Goal: Task Accomplishment & Management: Use online tool/utility

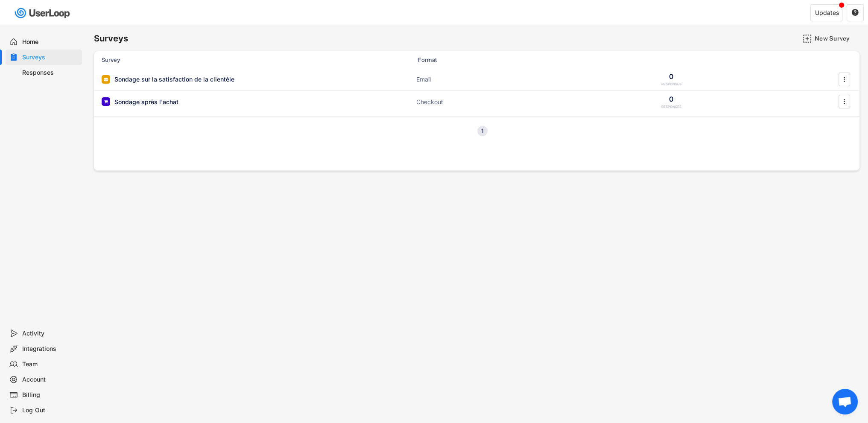
click at [37, 381] on div "Account" at bounding box center [50, 380] width 56 height 8
select select ""fr""
select select ""1_week""
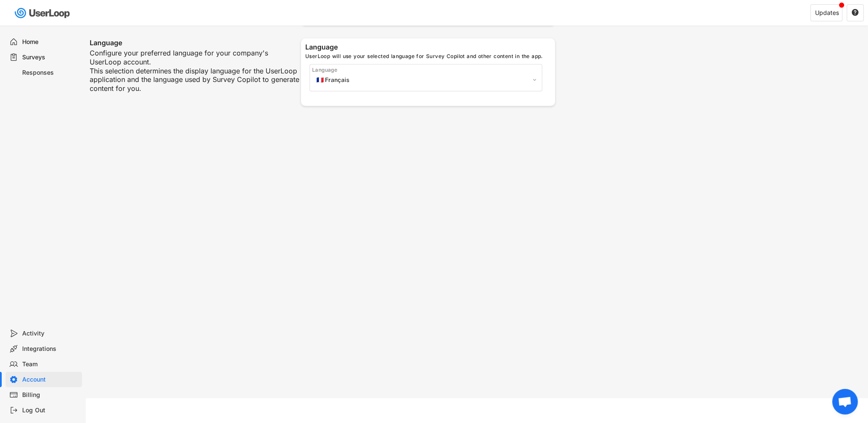
scroll to position [394, 0]
click at [413, 74] on select "🇺🇸 English 🇫🇷 Français 🇩🇪 Deutsch 🇪🇸 Español" at bounding box center [425, 79] width 223 height 13
click at [756, 193] on div "Your Account Basic Information First Name Last Name Email Address lautremode202…" at bounding box center [476, 15] width 783 height 766
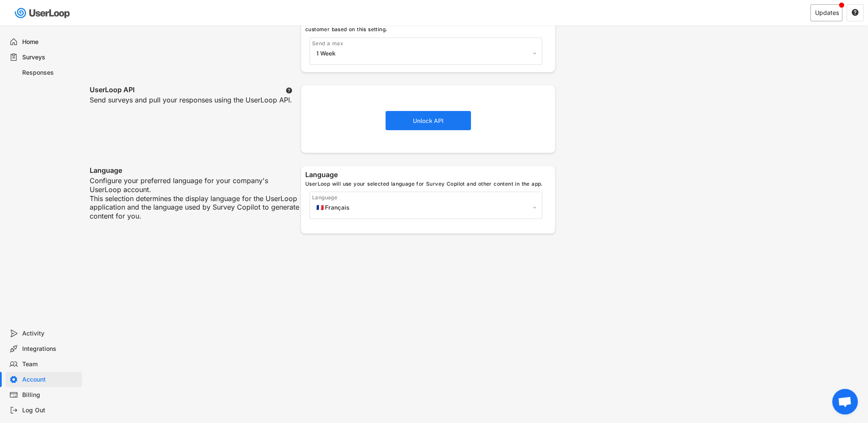
click at [834, 10] on div "Updates" at bounding box center [827, 13] width 24 height 6
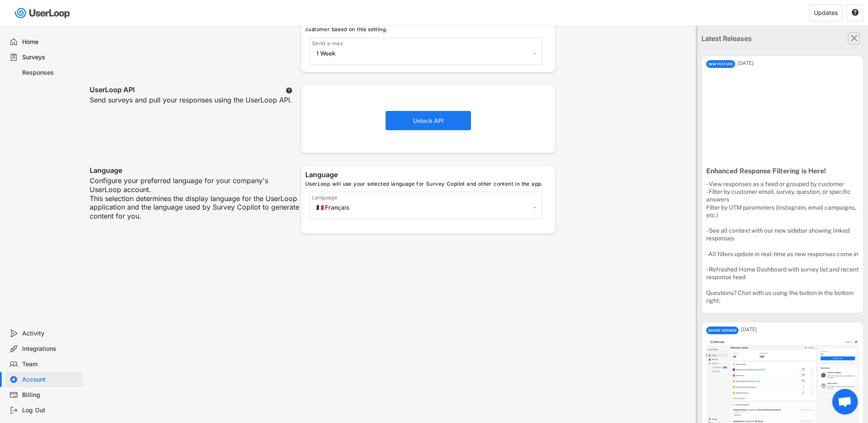
click at [851, 38] on text "" at bounding box center [854, 37] width 7 height 11
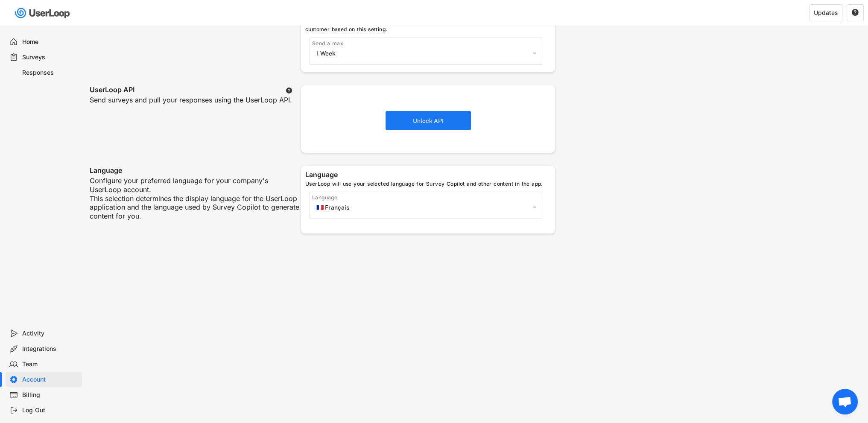
click at [40, 398] on div "Billing" at bounding box center [50, 395] width 56 height 8
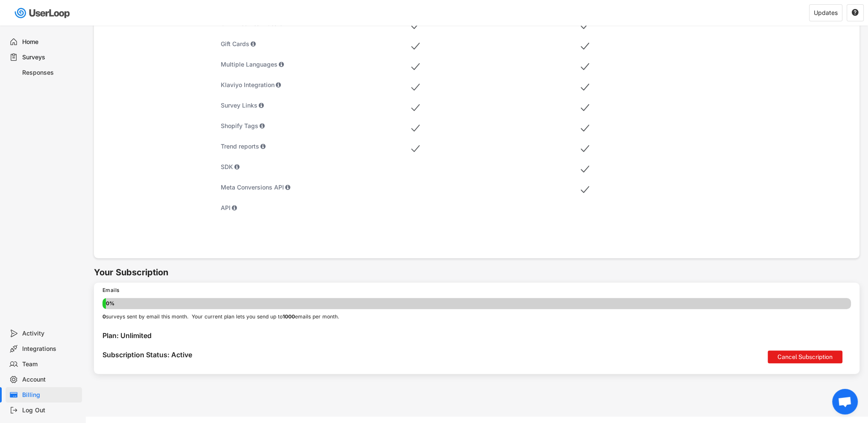
scroll to position [342, 0]
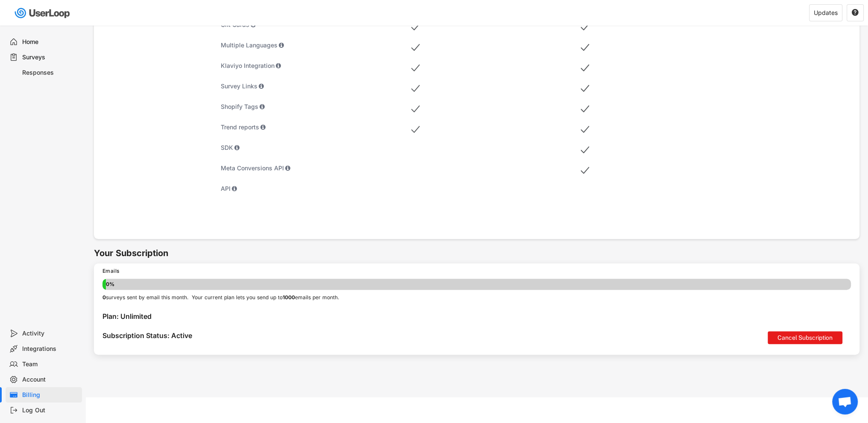
click at [41, 344] on div "Integrations" at bounding box center [44, 348] width 76 height 15
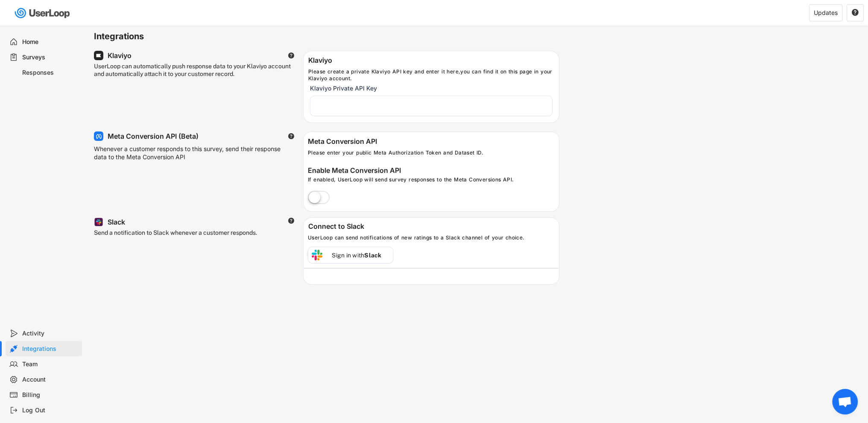
click at [28, 369] on div "Team" at bounding box center [44, 364] width 76 height 15
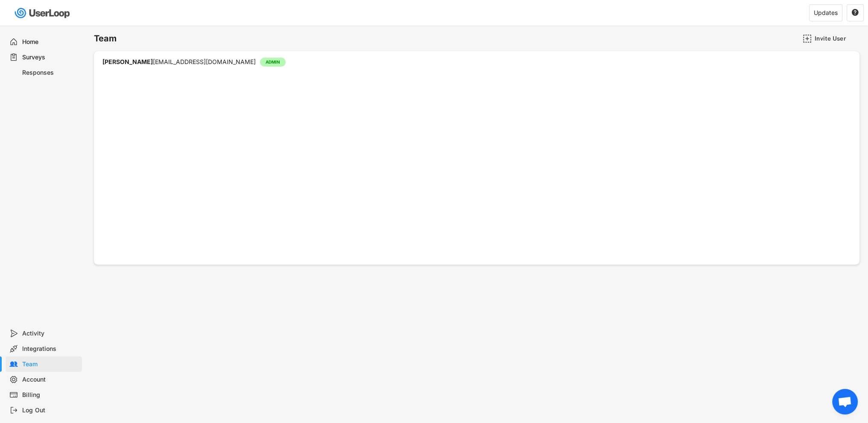
click at [42, 378] on div "Account" at bounding box center [50, 380] width 56 height 8
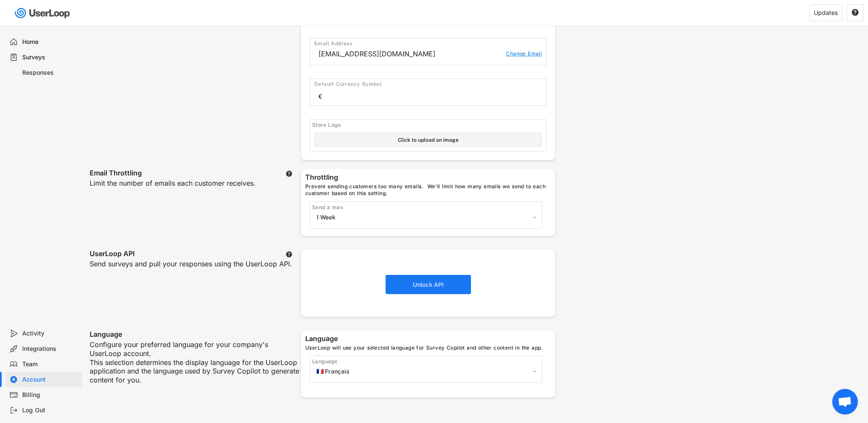
scroll to position [128, 0]
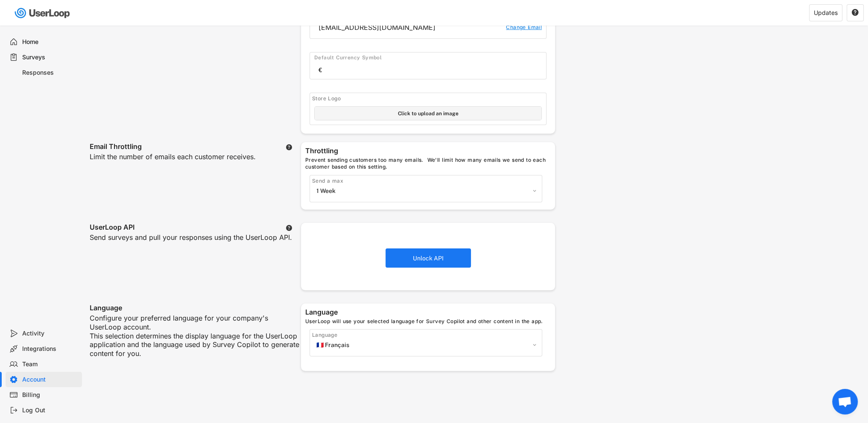
click at [33, 347] on div "Integrations" at bounding box center [50, 349] width 56 height 8
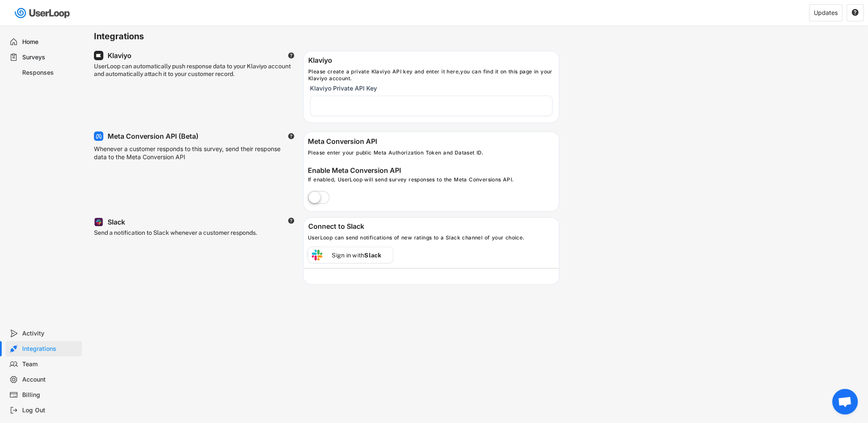
click at [33, 330] on div "Activity" at bounding box center [50, 334] width 56 height 8
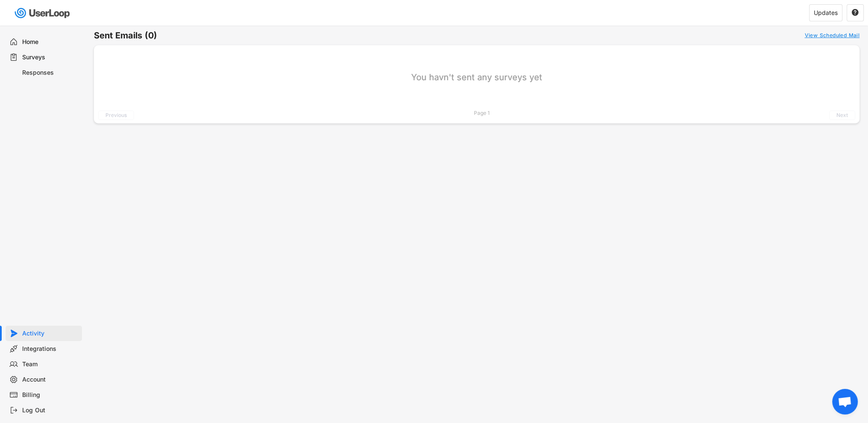
click at [29, 40] on div "Home" at bounding box center [50, 42] width 56 height 8
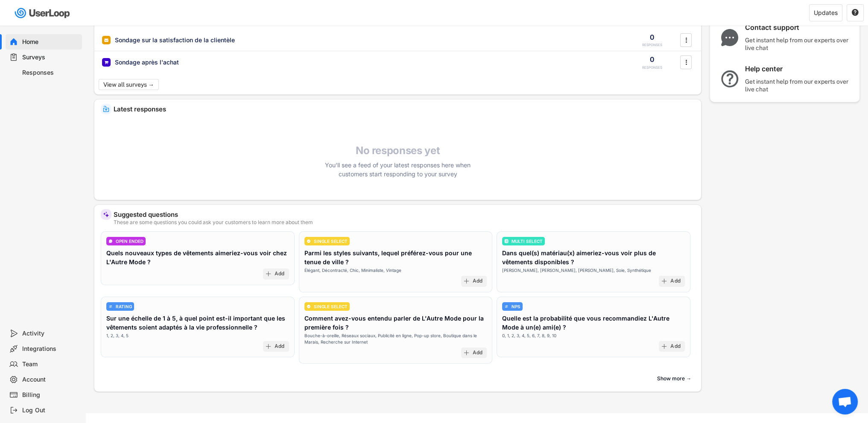
scroll to position [85, 0]
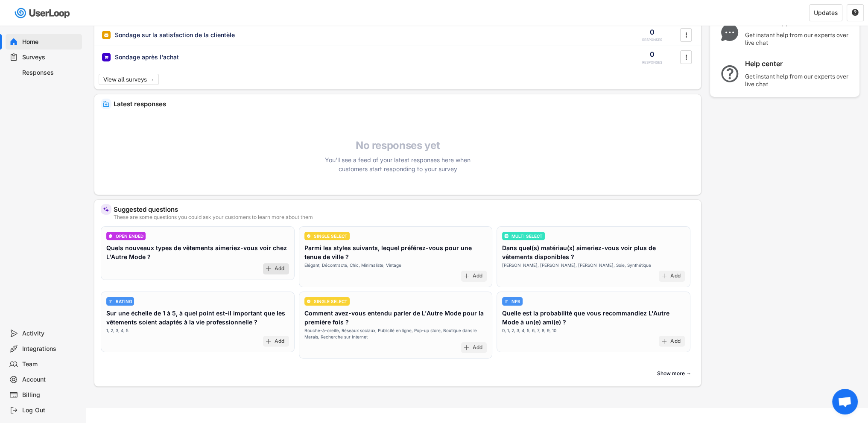
click at [269, 264] on div "Add" at bounding box center [276, 269] width 26 height 11
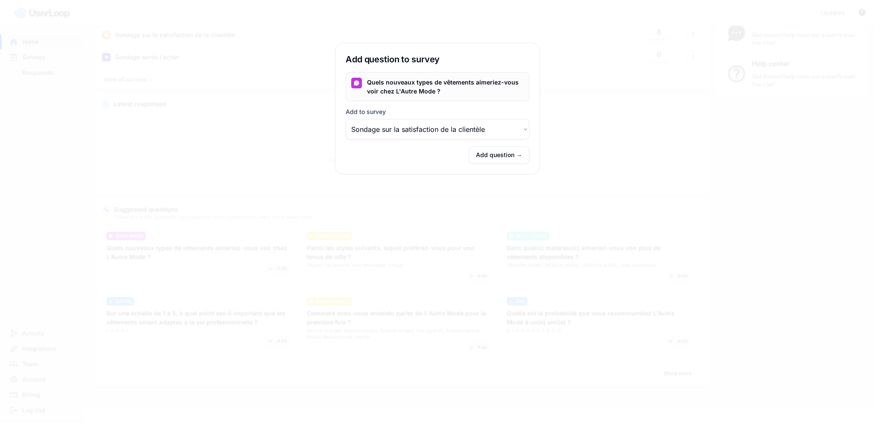
click at [475, 126] on select "Choose an option Sondage après l'achat Sondage sur la satisfaction de la client…" at bounding box center [438, 129] width 184 height 21
click at [447, 133] on select "Choose an option Sondage après l'achat Sondage sur la satisfaction de la client…" at bounding box center [438, 129] width 184 height 21
select select ""1348695171700984260__LOOKUP__1755019757838x629077411548679700""
click at [346, 119] on select "Choose an option Sondage après l'achat Sondage sur la satisfaction de la client…" at bounding box center [438, 129] width 184 height 21
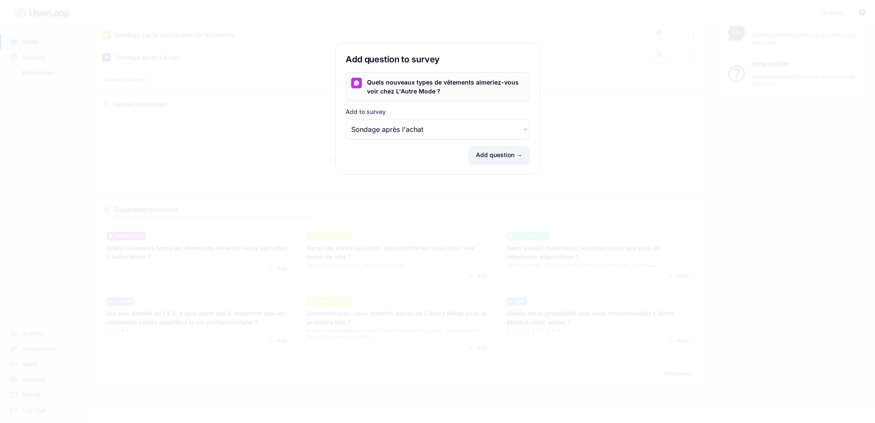
click at [487, 154] on button "Add question →" at bounding box center [499, 156] width 61 height 18
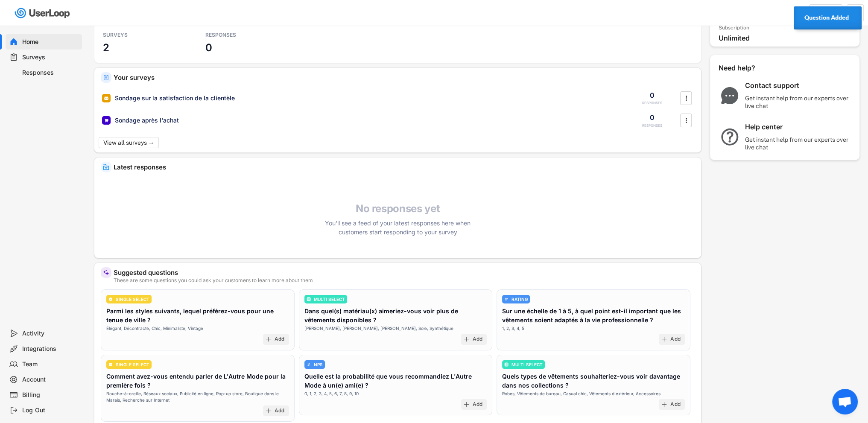
scroll to position [0, 0]
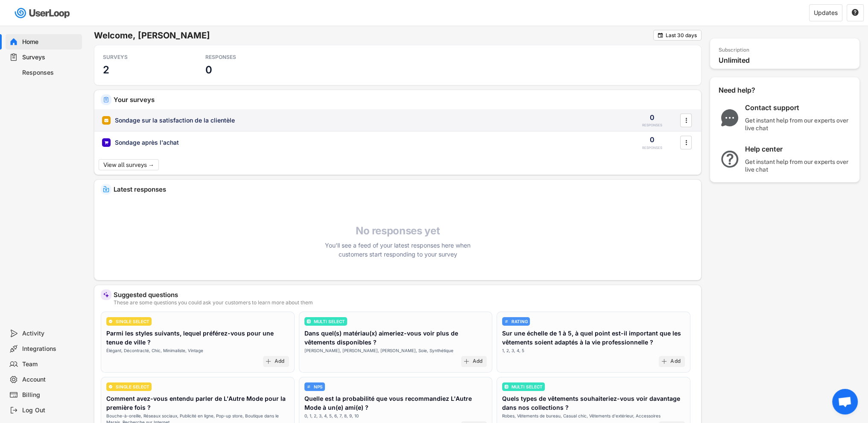
click at [215, 122] on div "Sondage sur la satisfaction de la clientèle" at bounding box center [175, 120] width 120 height 9
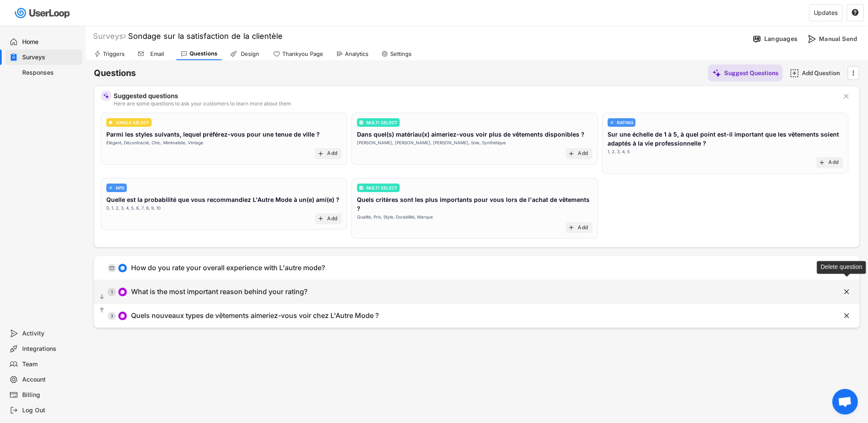
click at [846, 287] on text "" at bounding box center [846, 291] width 5 height 9
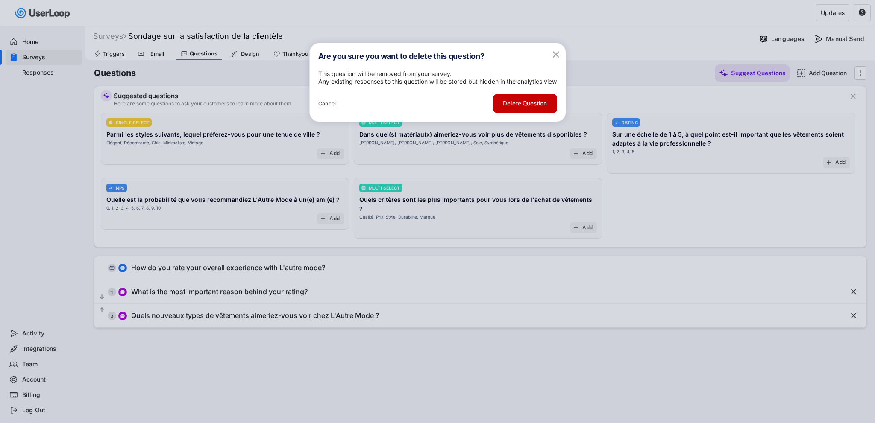
click at [518, 113] on button "Delete Question" at bounding box center [525, 103] width 64 height 19
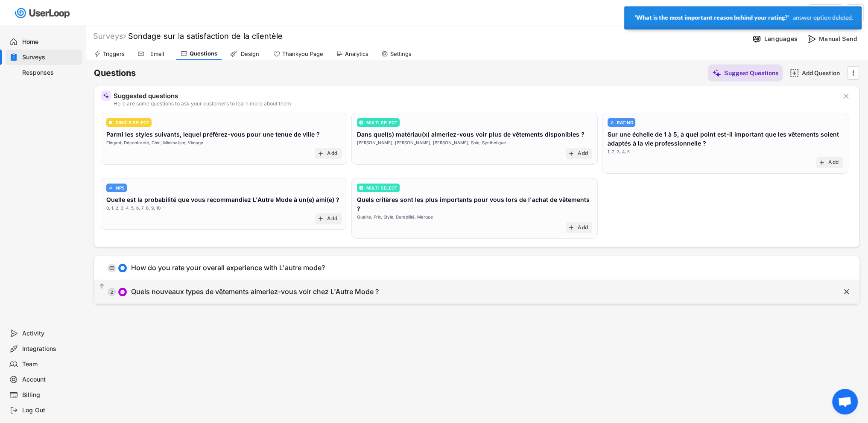
click at [208, 287] on div "Quels nouveaux types de vêtements aimeriez-vous voir chez L'Autre Mode ?" at bounding box center [255, 291] width 248 height 9
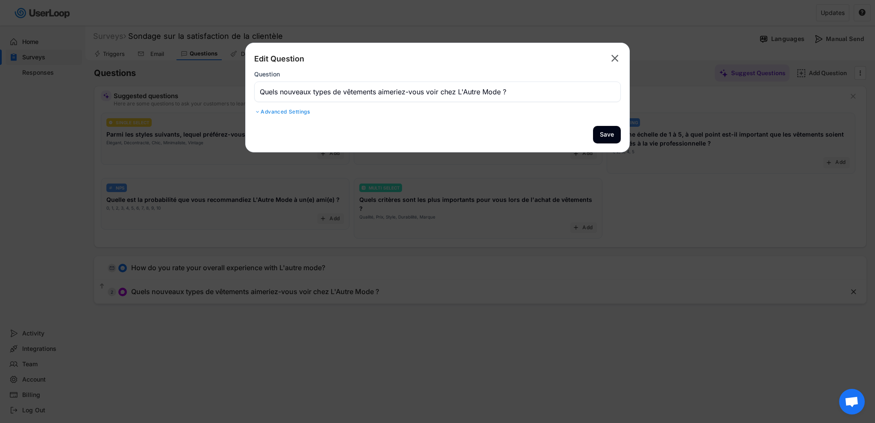
click at [258, 113] on div at bounding box center [257, 111] width 6 height 5
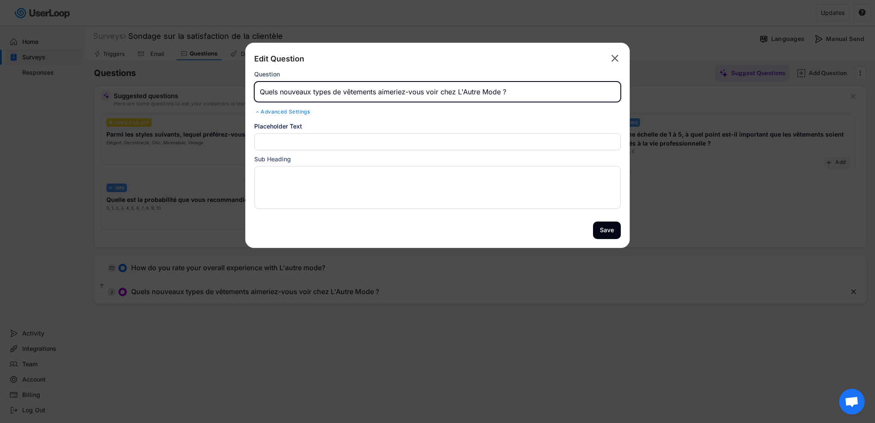
click at [325, 88] on input "input" at bounding box center [437, 92] width 366 height 21
click at [376, 95] on input "input" at bounding box center [437, 92] width 366 height 21
type input "Quels nouveaux types de vêtements ou accessoire aimeriez-vous voir chez L'Autre…"
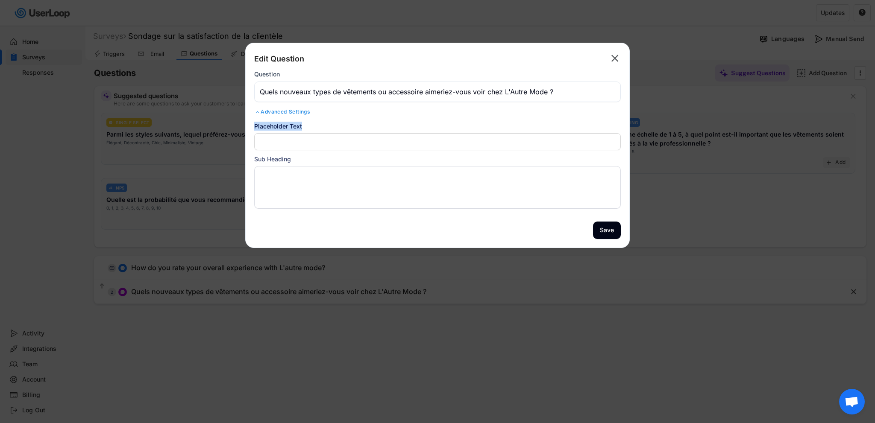
drag, startPoint x: 318, startPoint y: 124, endPoint x: 256, endPoint y: 134, distance: 63.1
click at [256, 134] on div "Placeholder Text" at bounding box center [437, 136] width 366 height 29
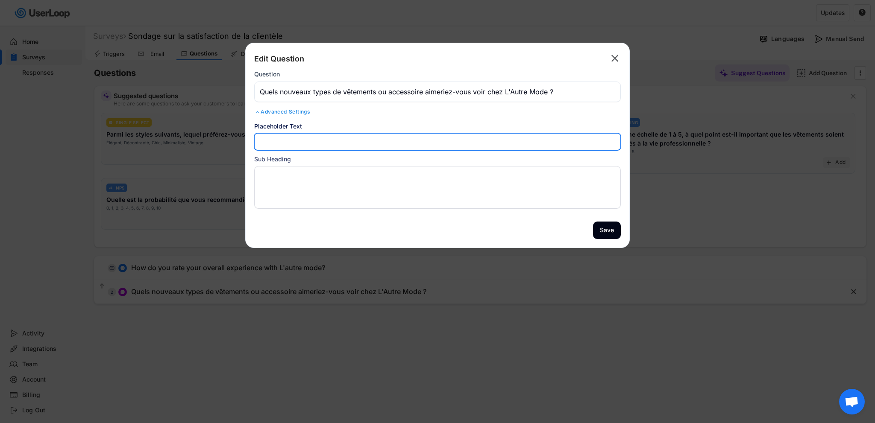
click at [254, 126] on div "Placeholder Text" at bounding box center [437, 136] width 366 height 29
click at [256, 125] on div "Placeholder Text" at bounding box center [437, 126] width 366 height 9
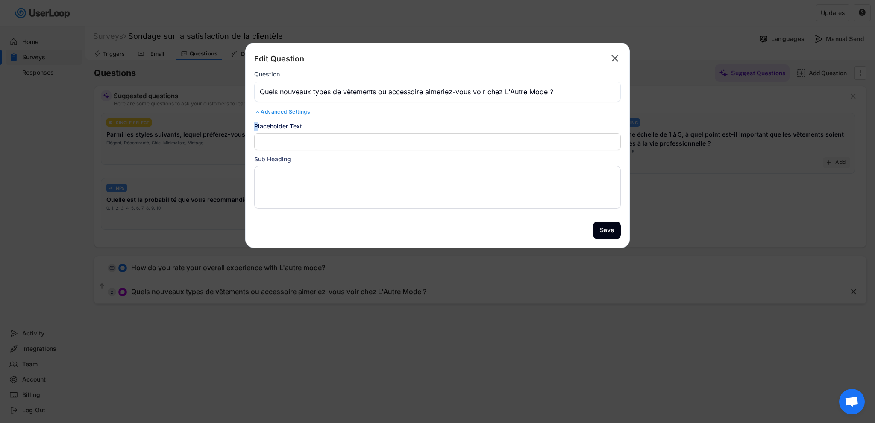
click at [256, 124] on div "Placeholder Text" at bounding box center [437, 126] width 366 height 9
click at [257, 124] on div "Placeholder Text" at bounding box center [437, 126] width 366 height 9
drag, startPoint x: 295, startPoint y: 159, endPoint x: 253, endPoint y: 162, distance: 42.0
click at [253, 162] on div "Edit Question  Question Advanced Settings Placeholder Text Sub Heading Save" at bounding box center [437, 145] width 384 height 205
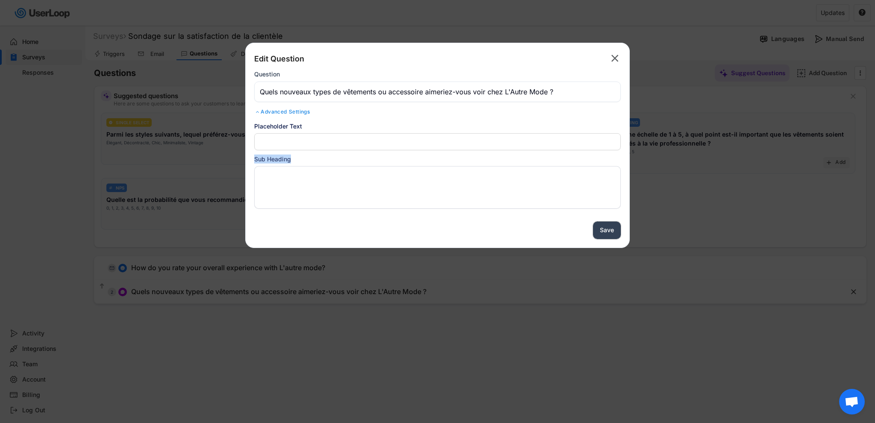
click at [603, 232] on button "Save" at bounding box center [607, 231] width 28 height 18
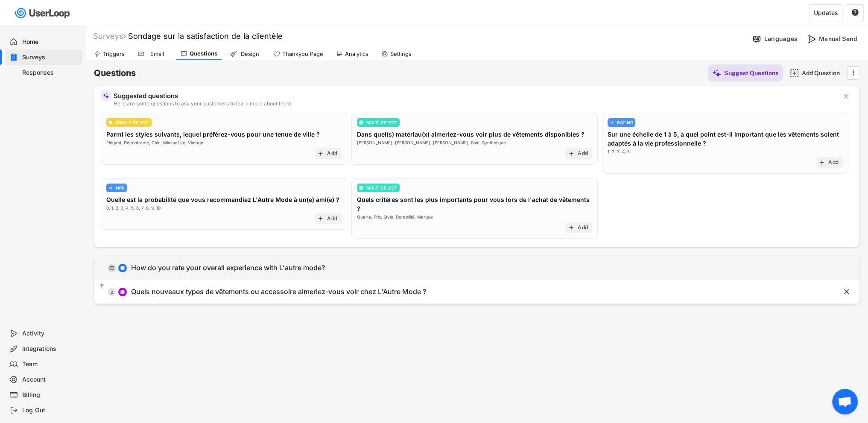
click at [339, 261] on div "  0 How do you rate your overall experience with L'autre mode?" at bounding box center [455, 267] width 723 height 19
type input "How do you rate your overall experience with L'autre mode?"
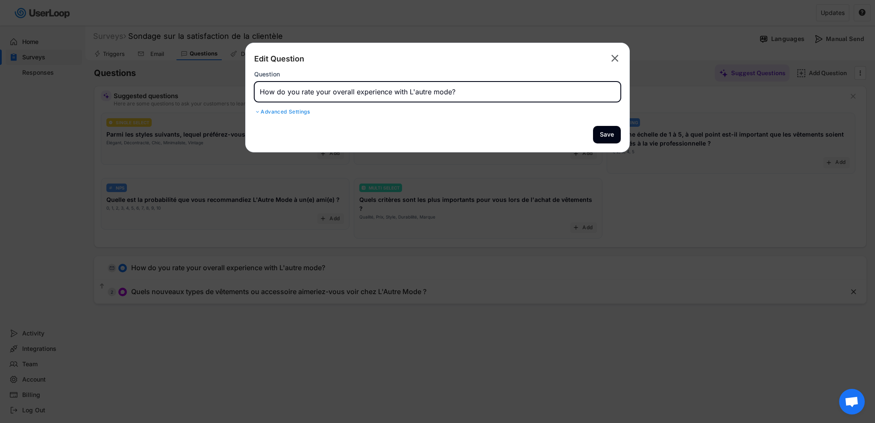
drag, startPoint x: 454, startPoint y: 92, endPoint x: 244, endPoint y: 94, distance: 210.2
click at [244, 94] on body "Welcome, Stefano  Last 30 days SURVEYS 2 RESPONSES 0 Your surveys Sondage sur …" at bounding box center [437, 211] width 875 height 423
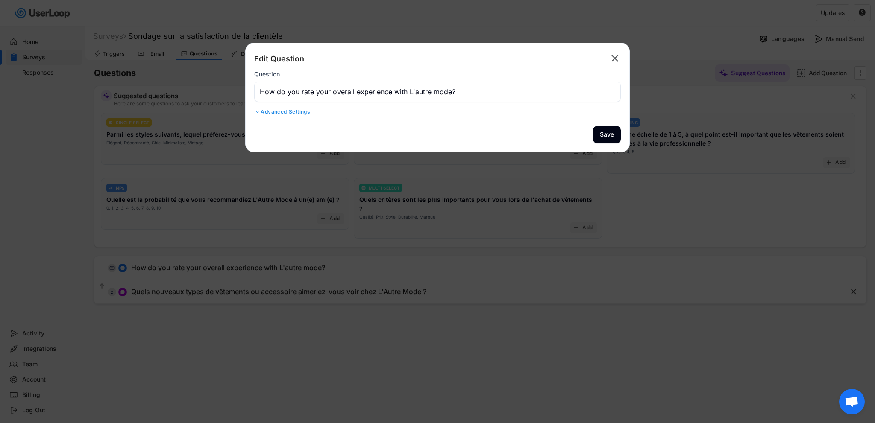
click at [260, 109] on div at bounding box center [257, 111] width 6 height 5
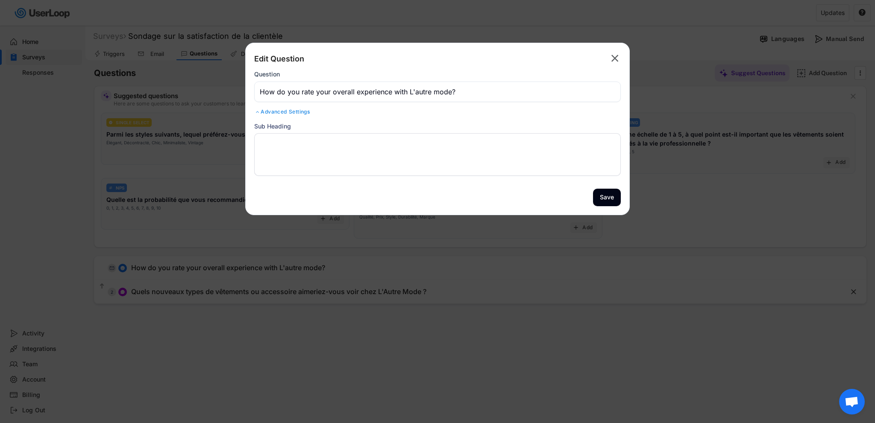
click at [260, 109] on div at bounding box center [257, 111] width 6 height 5
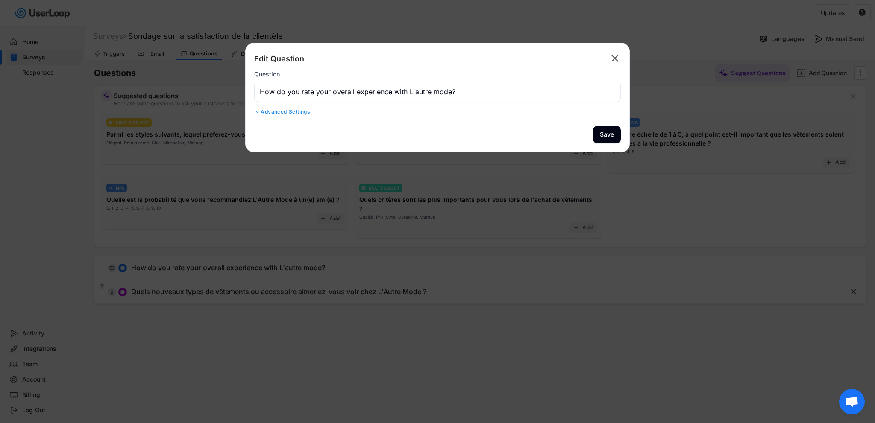
click at [620, 59] on icon "" at bounding box center [615, 59] width 12 height 14
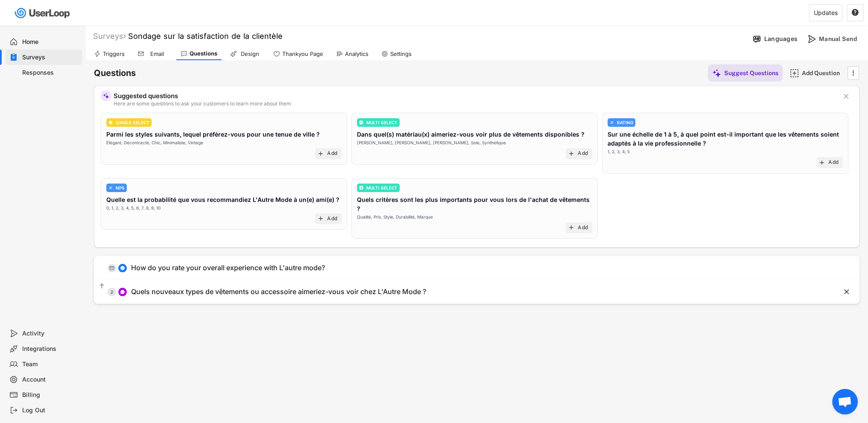
click at [115, 53] on div "Triggers" at bounding box center [114, 53] width 22 height 7
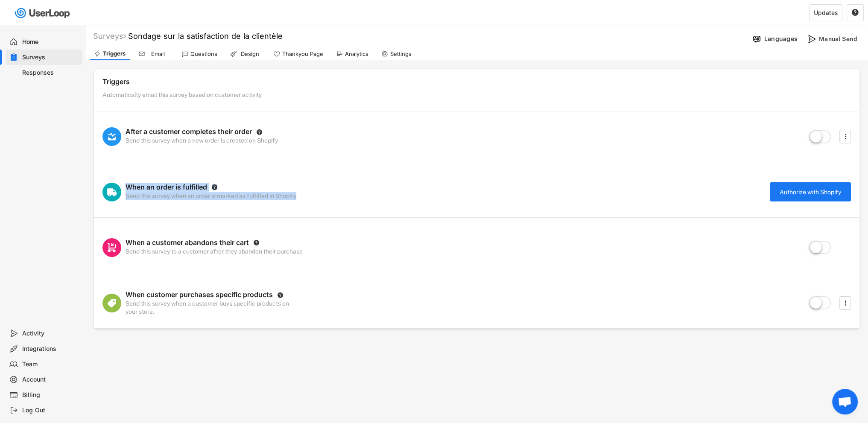
drag, startPoint x: 309, startPoint y: 193, endPoint x: 125, endPoint y: 184, distance: 184.8
click at [125, 184] on div "When an order is fulfilled  Send this survey when an order is marked as fulfil…" at bounding box center [477, 192] width 766 height 51
click at [397, 44] on div "Surveys Sondage sur la satisfaction de la clientèle Languages Manual Send" at bounding box center [476, 36] width 783 height 17
click at [396, 53] on div "Settings" at bounding box center [400, 53] width 21 height 7
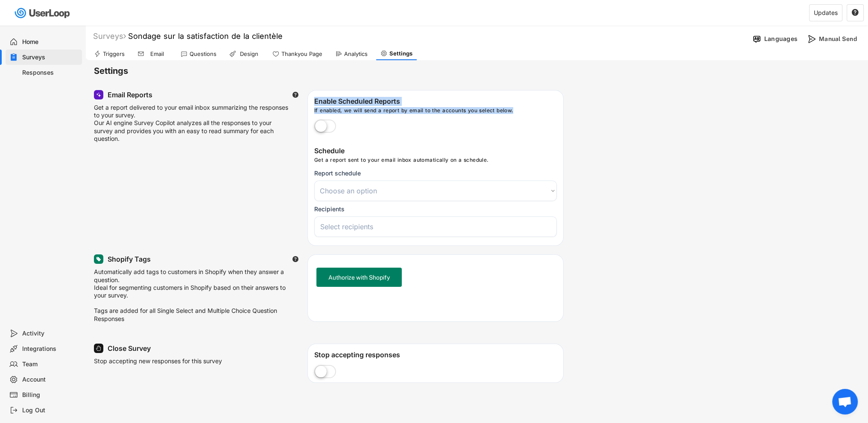
drag, startPoint x: 315, startPoint y: 100, endPoint x: 518, endPoint y: 111, distance: 203.2
click at [518, 111] on div "Enable Scheduled Reports If enabled, we will send a report by email to the acco…" at bounding box center [435, 119] width 255 height 45
click at [323, 121] on label at bounding box center [325, 126] width 26 height 19
click at [0, 0] on input "checkbox" at bounding box center [0, 0] width 0 height 0
select select
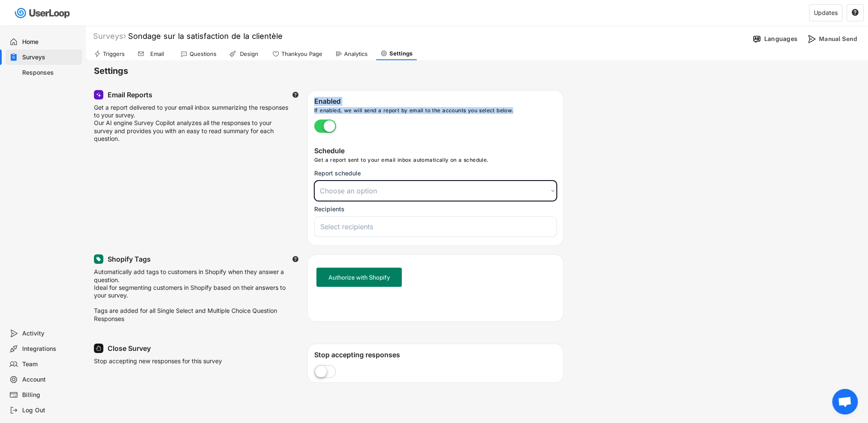
click at [417, 186] on select "Choose an option Daily Weekly Monthly" at bounding box center [435, 191] width 243 height 21
select select ""weekly""
click at [314, 181] on select "Choose an option Daily Weekly Monthly" at bounding box center [435, 191] width 243 height 21
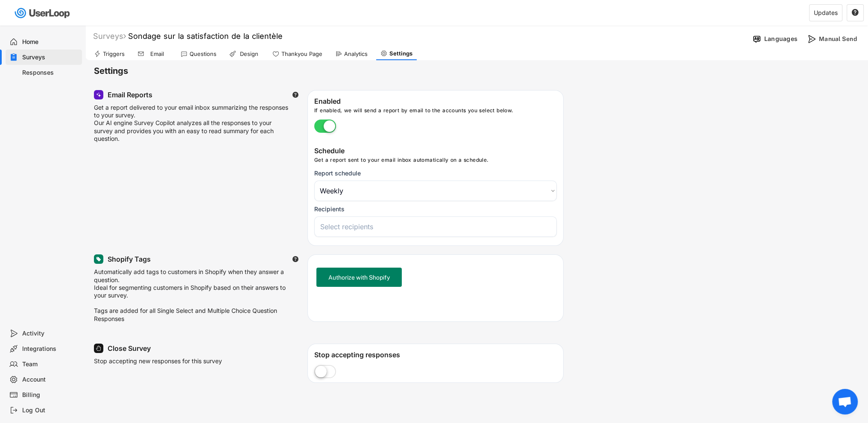
click at [356, 227] on input "search" at bounding box center [437, 227] width 235 height 9
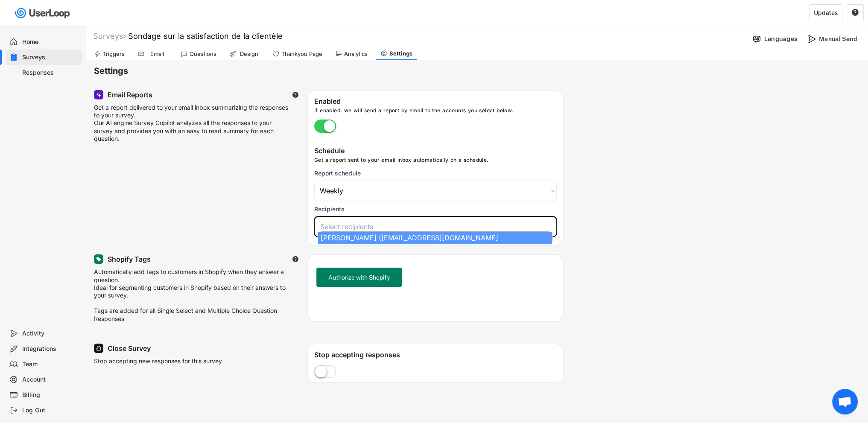
select select "1348695171700984260__LOOKUP__1755019655176x635973868891955200"
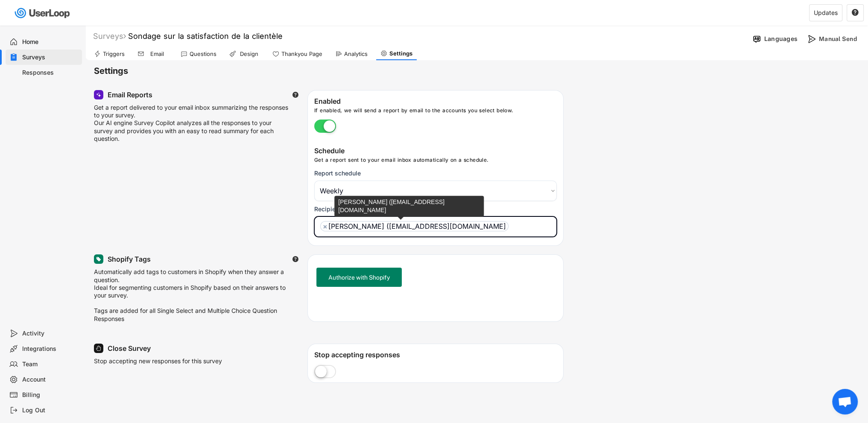
click at [633, 203] on div "Email Reports  Get a report delivered to your email inbox summarizing the resp…" at bounding box center [477, 168] width 766 height 156
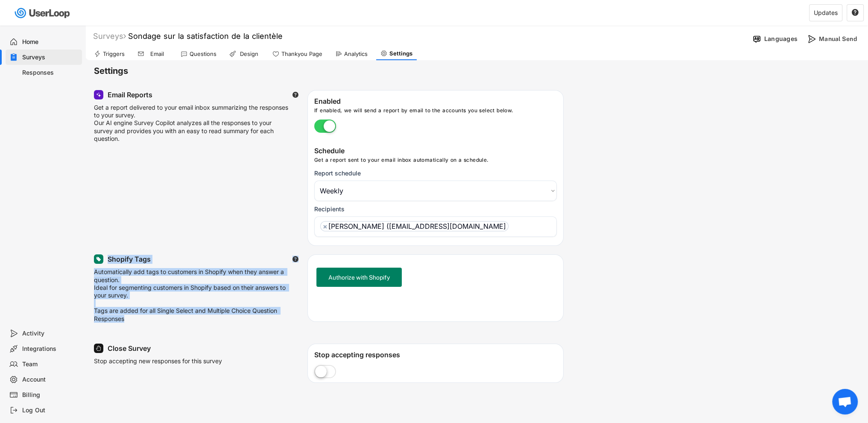
drag, startPoint x: 107, startPoint y: 258, endPoint x: 286, endPoint y: 334, distance: 194.1
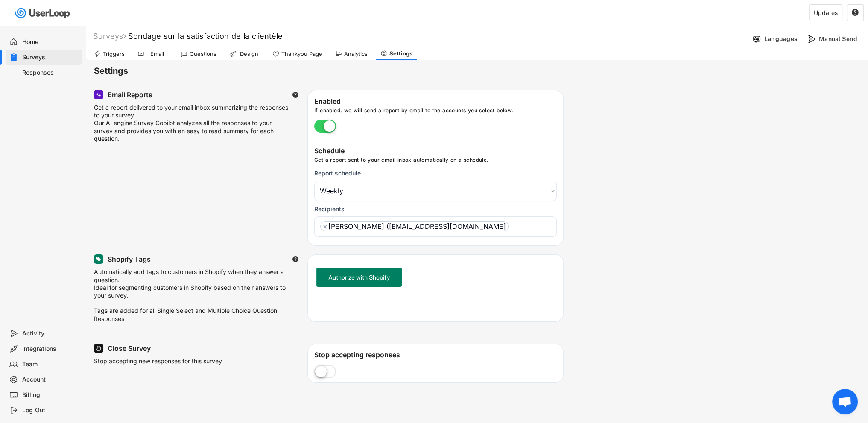
click at [687, 127] on div "Email Reports  Get a report delivered to your email inbox summarizing the resp…" at bounding box center [477, 168] width 766 height 156
click at [372, 276] on button "Authorize with Shopify" at bounding box center [358, 277] width 85 height 19
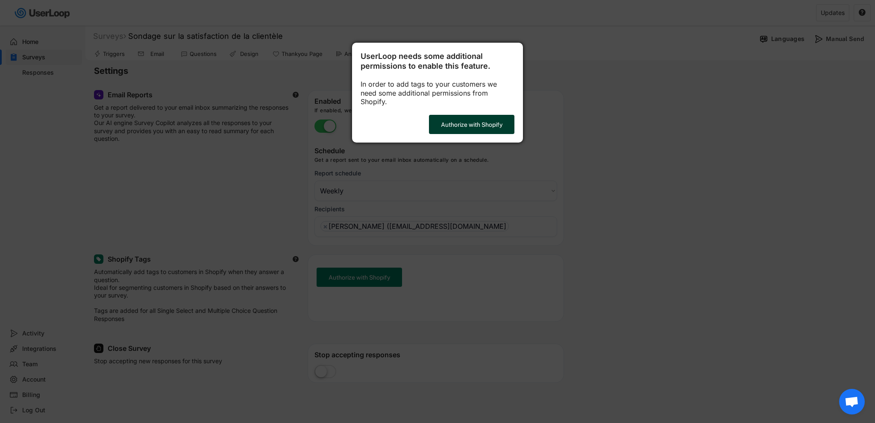
click at [451, 122] on button "Authorize with Shopify" at bounding box center [471, 124] width 85 height 19
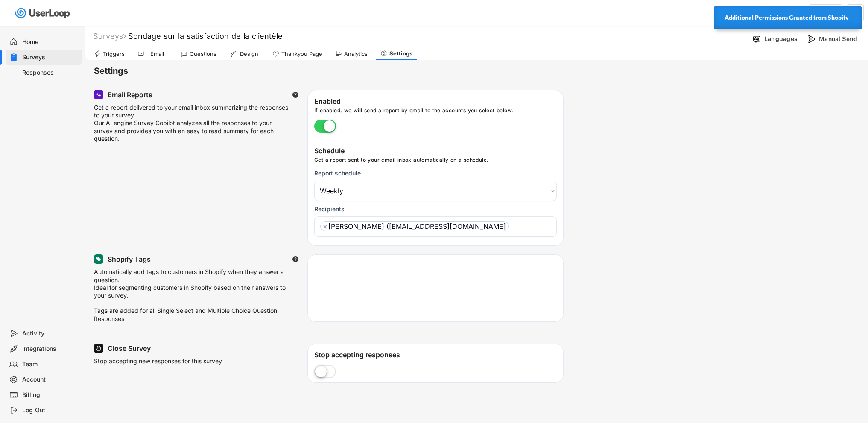
select select ""weekly""
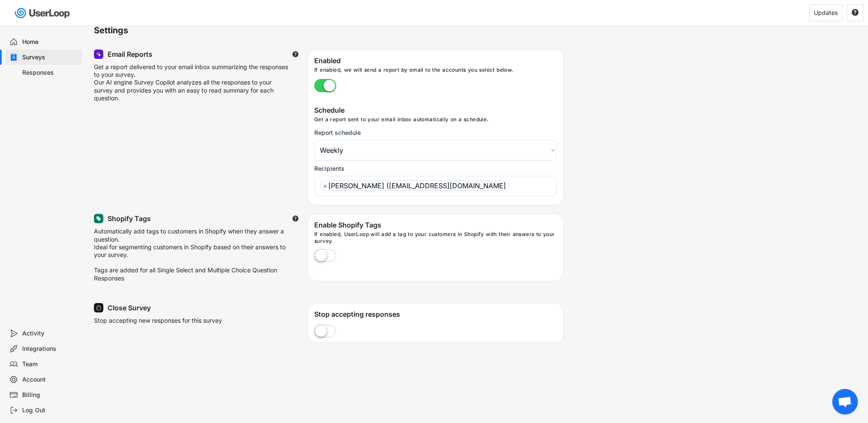
scroll to position [43, 0]
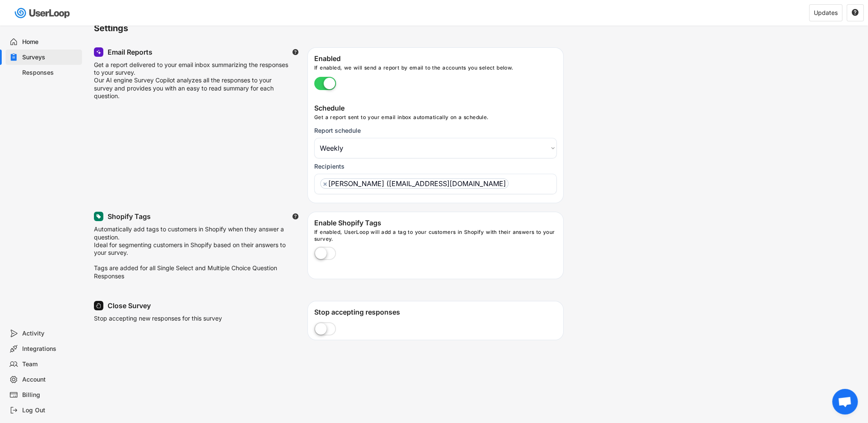
click at [325, 251] on label at bounding box center [325, 254] width 26 height 19
click at [0, 0] on input "checkbox" at bounding box center [0, 0] width 0 height 0
drag, startPoint x: 231, startPoint y: 320, endPoint x: 255, endPoint y: 322, distance: 24.4
click at [255, 322] on div "Close Survey Stop accepting new responses for this survey" at bounding box center [201, 317] width 214 height 33
click at [253, 323] on div "Close Survey Stop accepting new responses for this survey" at bounding box center [201, 317] width 214 height 33
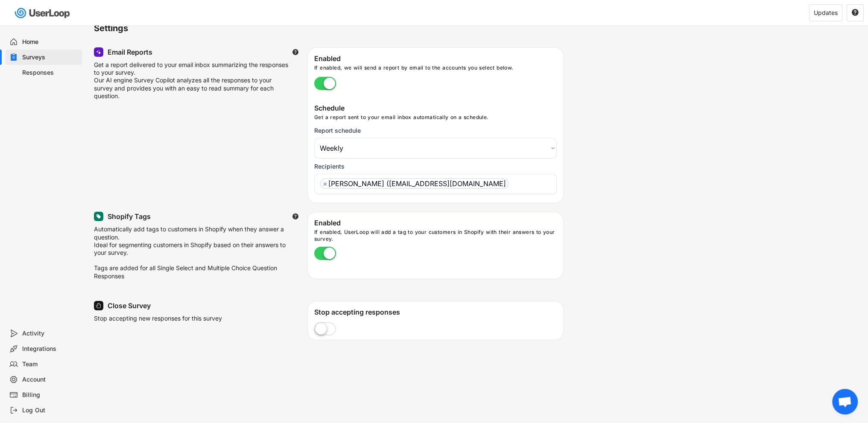
click at [238, 324] on div "Close Survey Stop accepting new responses for this survey" at bounding box center [201, 317] width 214 height 33
click at [205, 324] on div "Stop accepting new responses for this survey" at bounding box center [158, 325] width 128 height 20
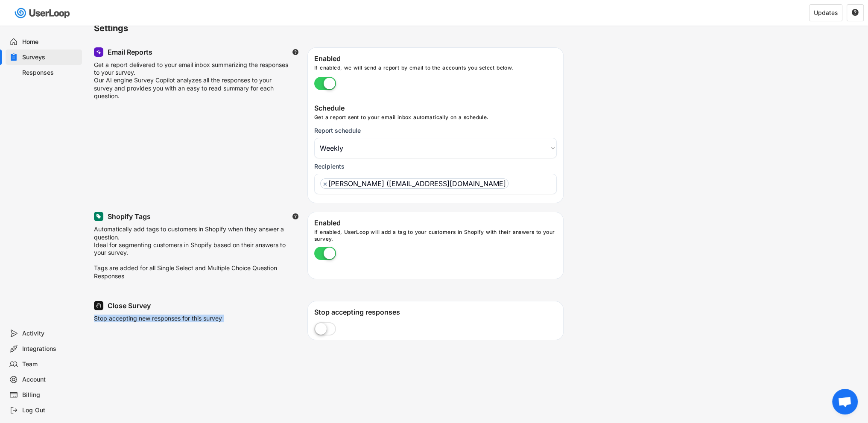
scroll to position [0, 0]
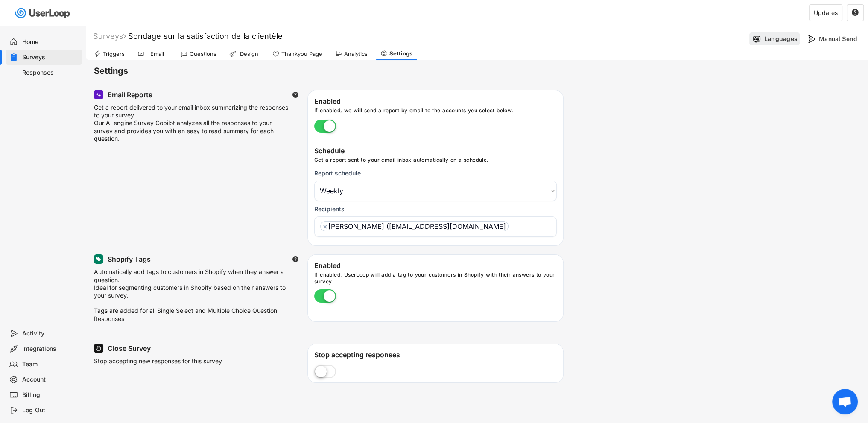
click at [772, 33] on div "Languages" at bounding box center [775, 38] width 50 height 13
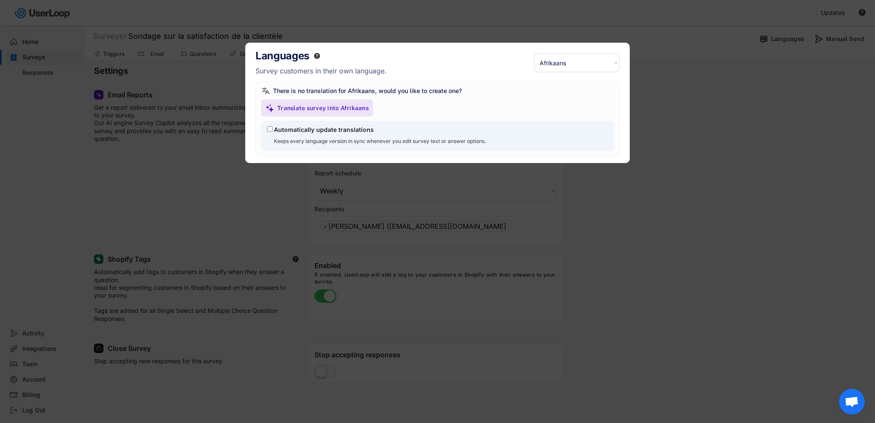
click at [572, 63] on select "Select a language... Afrikaans Akan Amharic Arabic Assamese Azerbaijani Belarus…" at bounding box center [576, 62] width 85 height 19
select select ""fr""
click at [534, 53] on select "Select a language... Afrikaans Akan Amharic Arabic Assamese Azerbaijani Belarus…" at bounding box center [576, 62] width 85 height 19
click at [270, 127] on input "Automatically update translations" at bounding box center [270, 129] width 6 height 6
checkbox input "true"
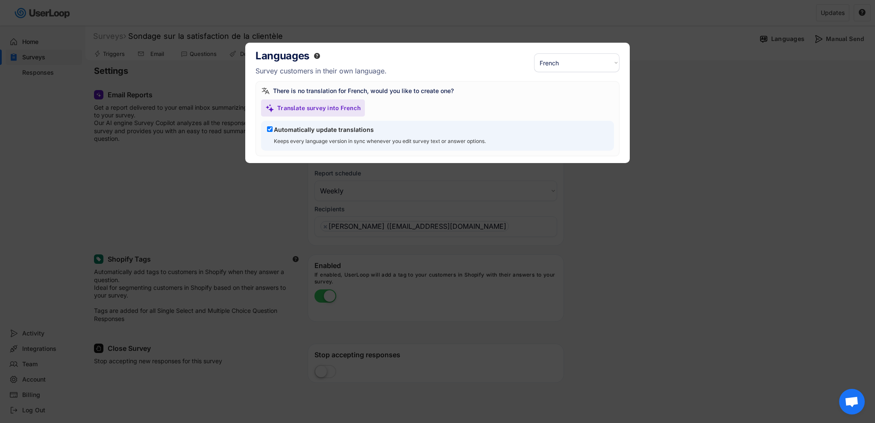
click at [607, 170] on body "missing element 0% 0% 0% 0% Surveys Sondage sur la satisfaction de la clientèle…" at bounding box center [437, 211] width 875 height 423
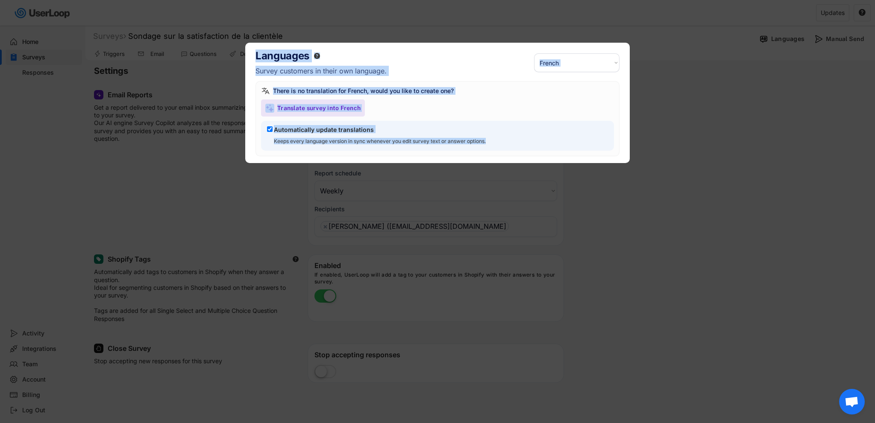
click at [512, 119] on div "There is no translation for French, would you like to create one? Translate sur…" at bounding box center [437, 118] width 364 height 75
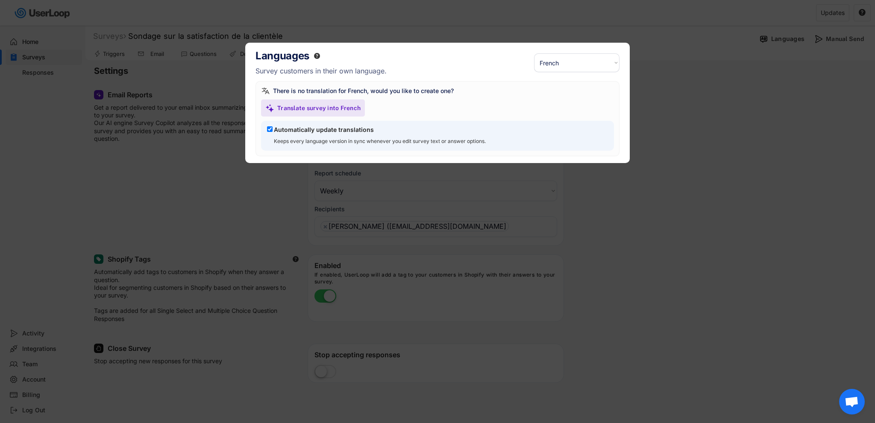
click at [607, 226] on div at bounding box center [437, 211] width 875 height 423
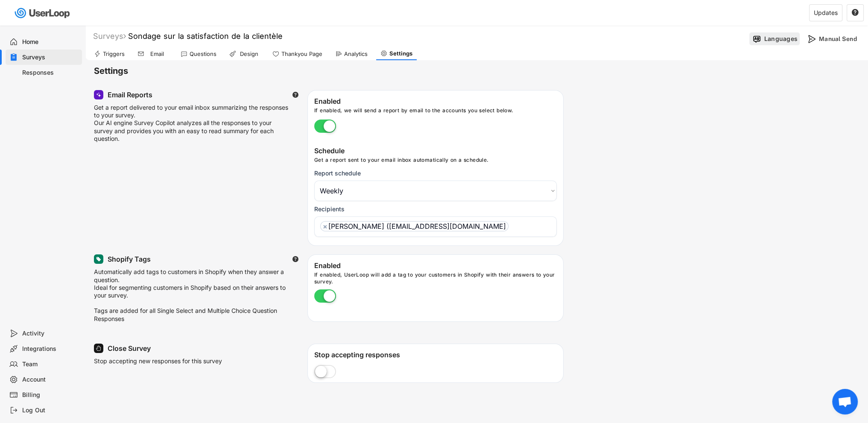
click at [784, 43] on div "Languages" at bounding box center [775, 38] width 50 height 13
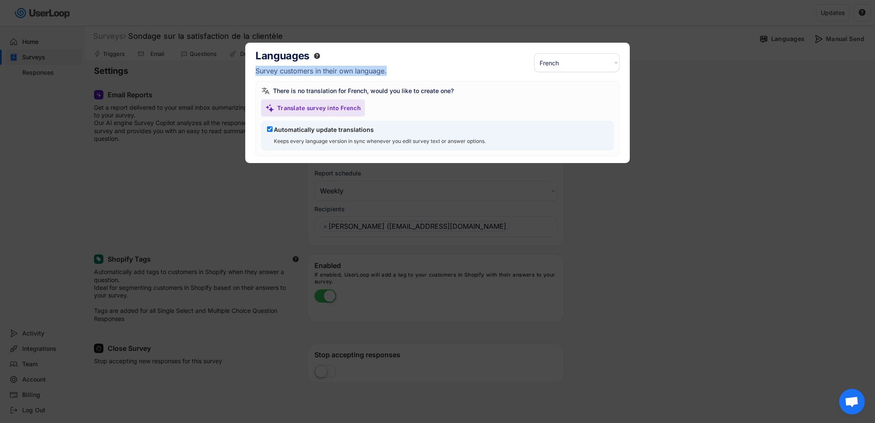
drag, startPoint x: 255, startPoint y: 71, endPoint x: 413, endPoint y: 74, distance: 158.1
click at [413, 74] on h6 "Survey customers in their own language." at bounding box center [394, 71] width 278 height 10
click at [353, 109] on div "Translate survey into French" at bounding box center [318, 108] width 83 height 8
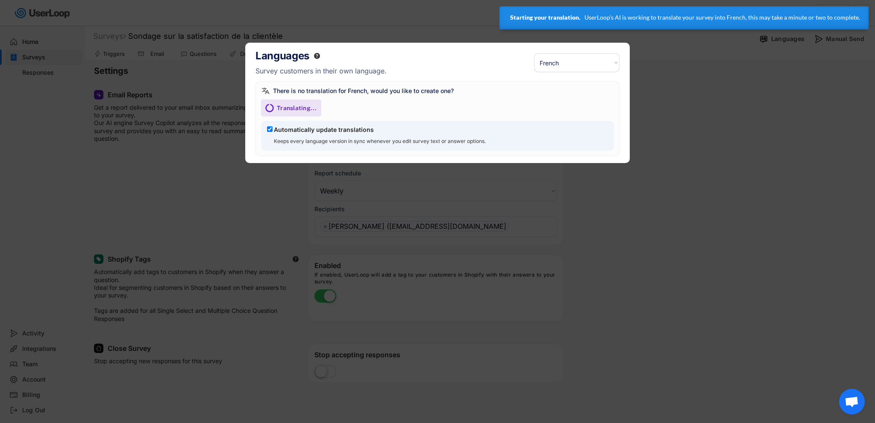
select select ""fr""
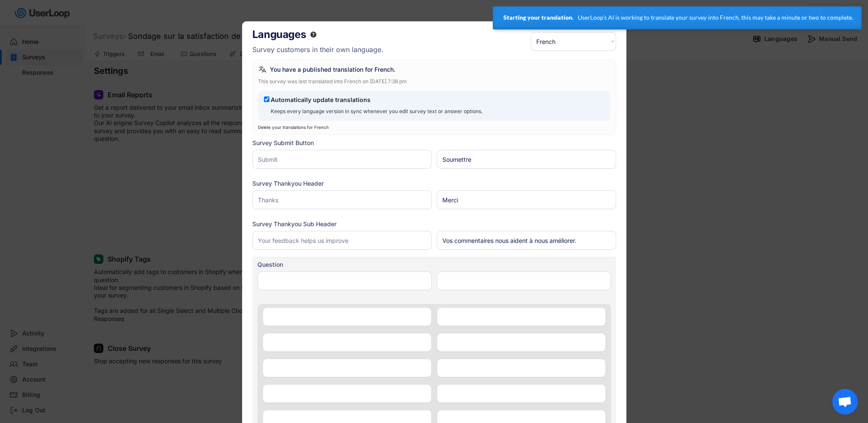
type input "Good"
type input "Bon"
type input "Average"
type input "Moyenne"
type input "Poor"
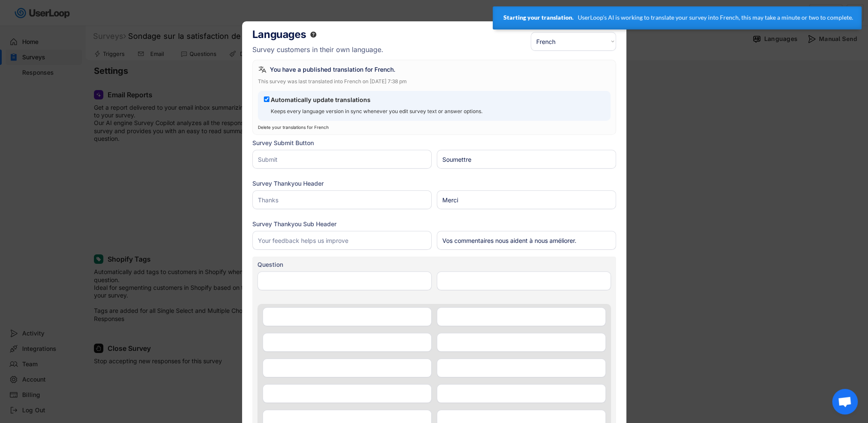
type input "Pauvre"
type input "Bad"
type input "Mauvais"
type input "How do you rate your overall experience with L'autre mode?"
type input "Comment évaluez-vous votre expérience globale avec L'autre mode ?"
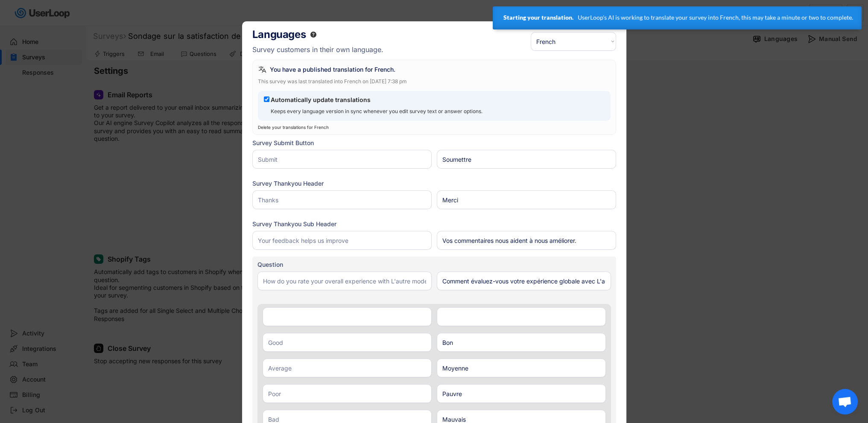
type input "Excellent"
type input "Quels nouveaux types de vêtements ou accessoire aimeriez-vous voir chez L'Autre…"
type input "What new types of clothing or accessories would you like to see at L'Autre Mode?"
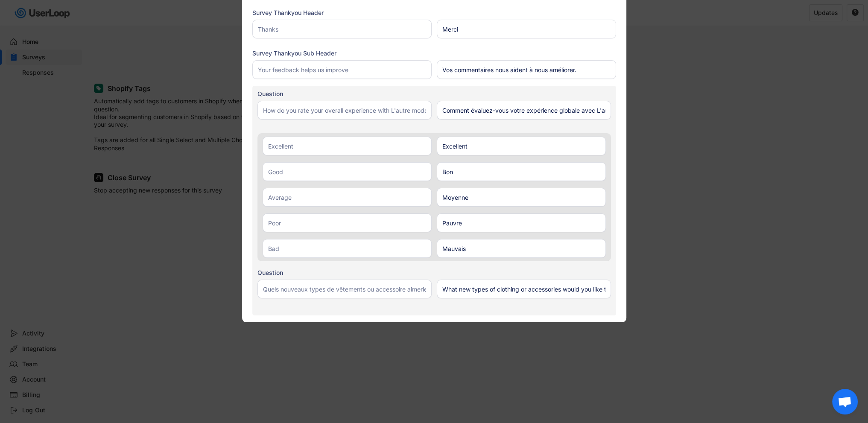
scroll to position [214, 0]
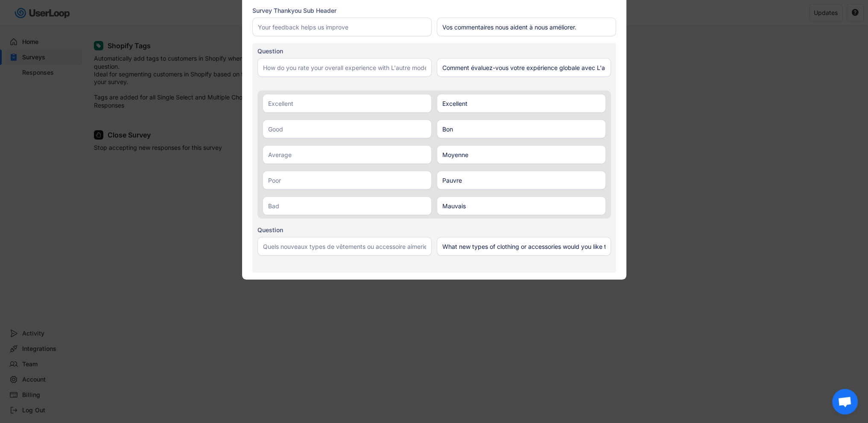
click at [694, 254] on div at bounding box center [434, 211] width 868 height 423
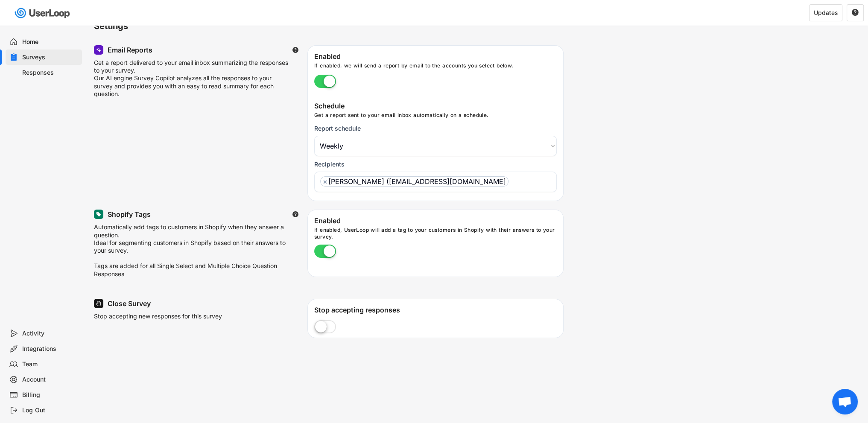
scroll to position [0, 0]
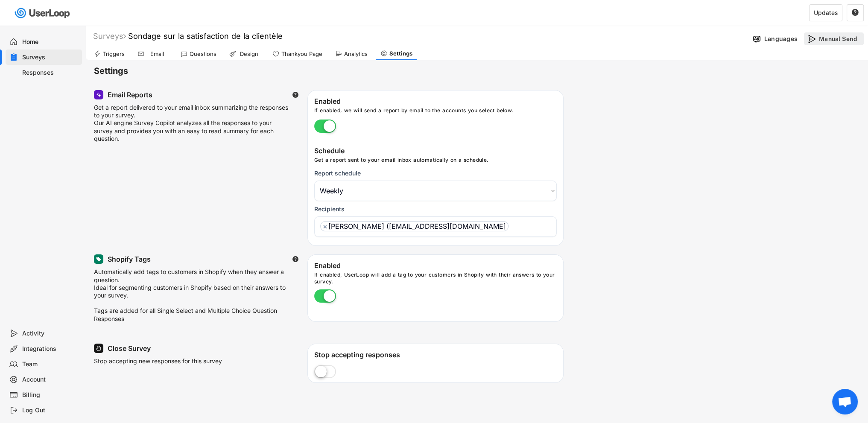
click at [826, 38] on div "Manual Send" at bounding box center [840, 39] width 43 height 8
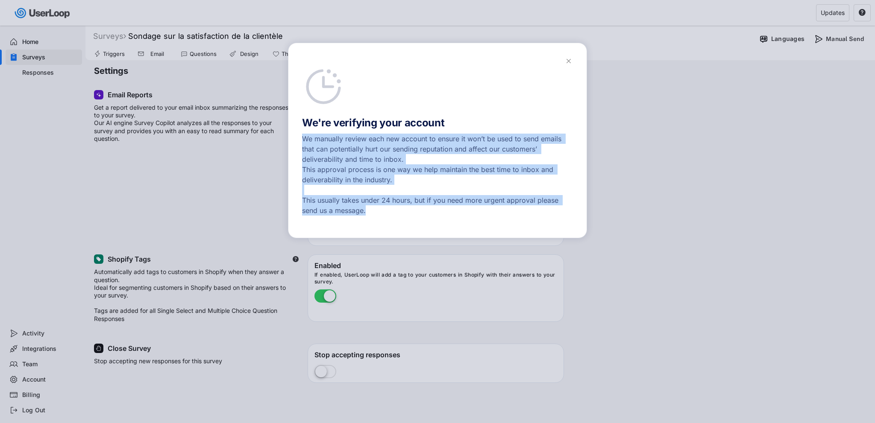
drag, startPoint x: 301, startPoint y: 136, endPoint x: 440, endPoint y: 223, distance: 164.3
click at [440, 223] on div "We're verifying your account We manually review each new account to ensure it w…" at bounding box center [437, 141] width 299 height 196
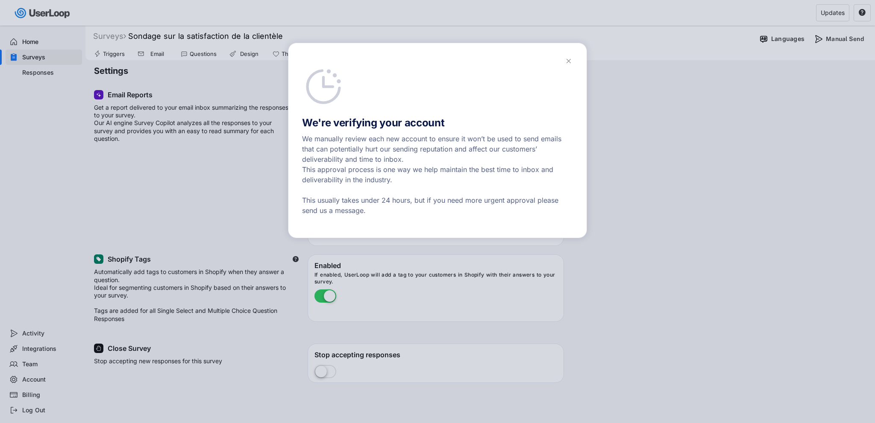
click at [792, 77] on div at bounding box center [437, 211] width 875 height 423
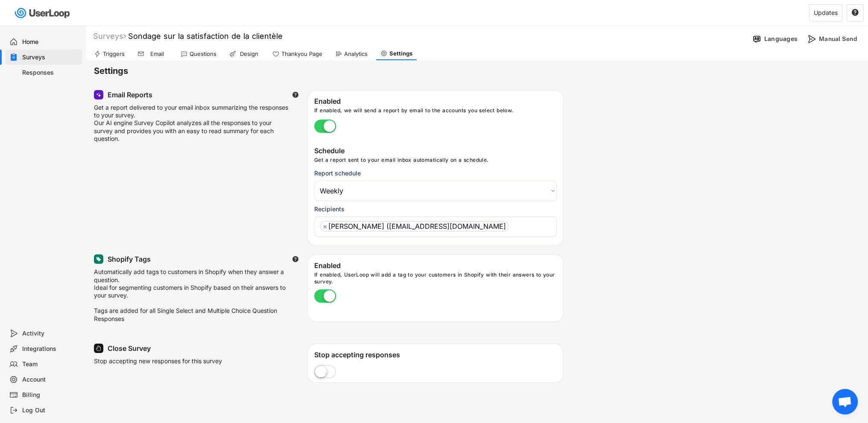
click at [40, 74] on div "Responses" at bounding box center [50, 73] width 56 height 8
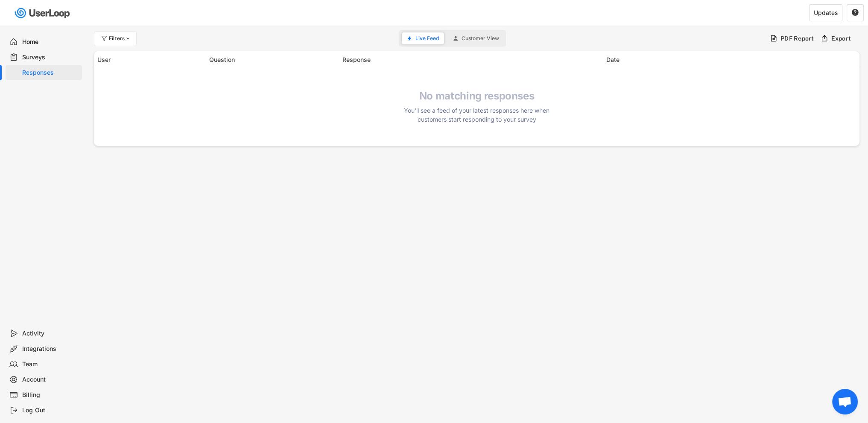
click at [478, 36] on span "Customer View" at bounding box center [481, 38] width 38 height 5
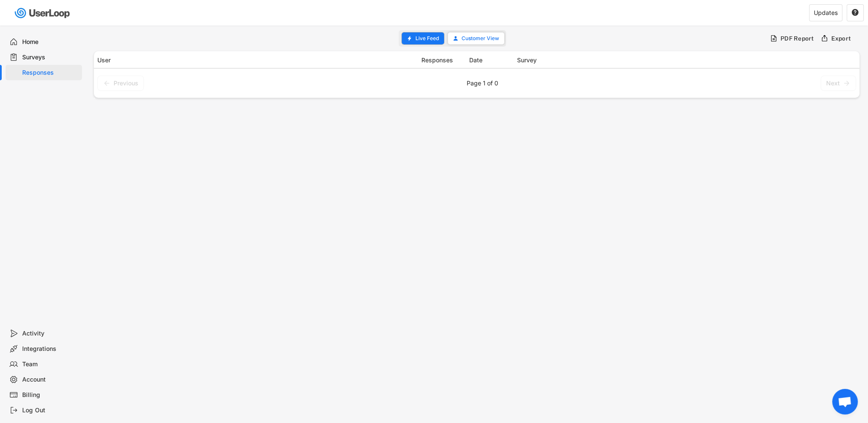
click at [433, 37] on span "Live Feed" at bounding box center [427, 38] width 23 height 5
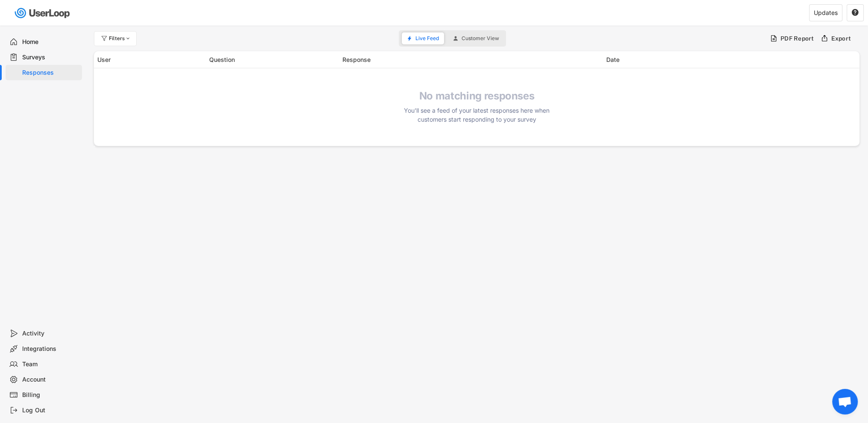
click at [50, 59] on div "Surveys" at bounding box center [50, 57] width 56 height 8
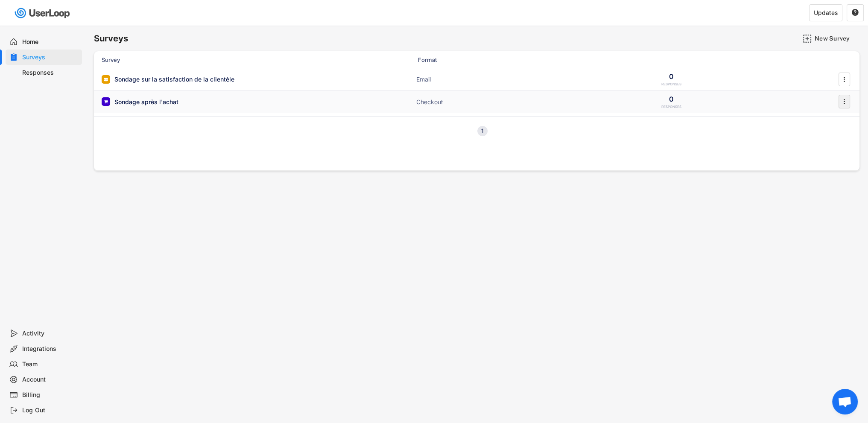
click at [846, 102] on icon "" at bounding box center [844, 101] width 9 height 13
click at [813, 121] on div "Enable" at bounding box center [833, 119] width 54 height 7
click at [848, 105] on icon "" at bounding box center [844, 101] width 9 height 13
click at [536, 284] on div "Surveys New Survey Survey Format Responses Sondage sur la satisfaction de la cl…" at bounding box center [476, 232] width 783 height 412
click at [554, 104] on div "Sondage après l'achat ACTIVE Checkout 0 RESPONSES " at bounding box center [477, 102] width 766 height 22
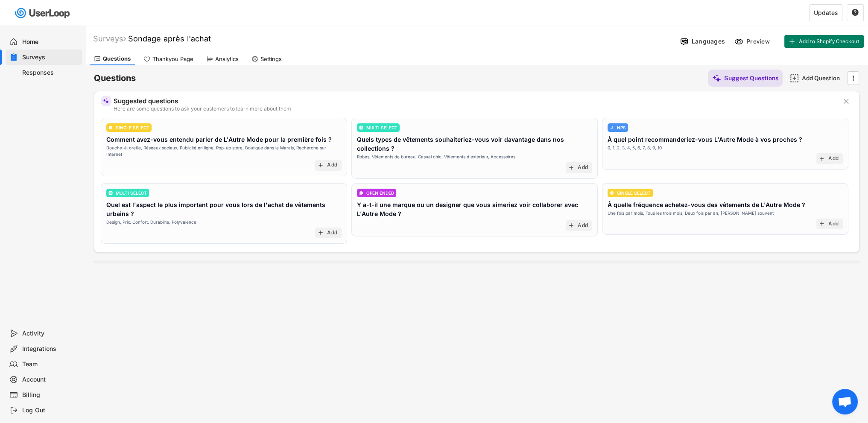
click at [49, 44] on div "Home" at bounding box center [50, 42] width 56 height 8
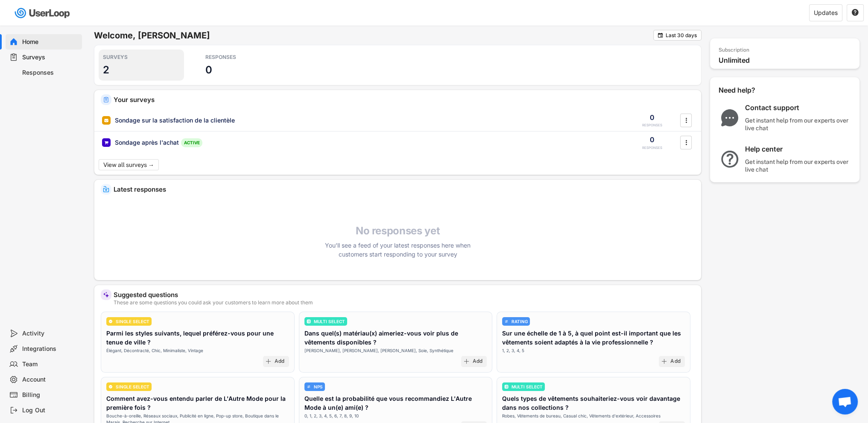
click at [114, 58] on div "SURVEYS" at bounding box center [141, 57] width 77 height 7
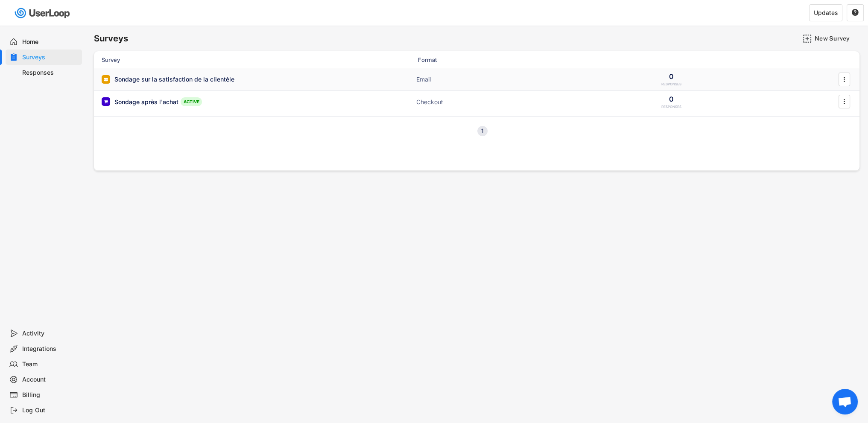
click at [183, 83] on div "Sondage sur la satisfaction de la clientèle" at bounding box center [174, 79] width 120 height 9
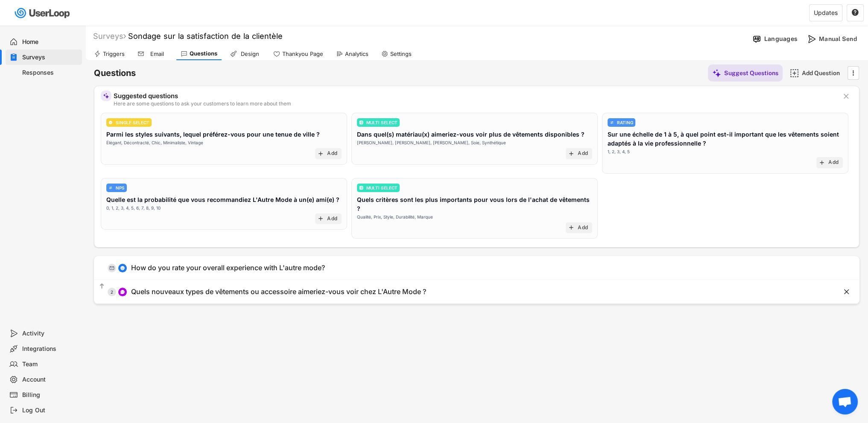
click at [34, 44] on div "Home" at bounding box center [50, 42] width 56 height 8
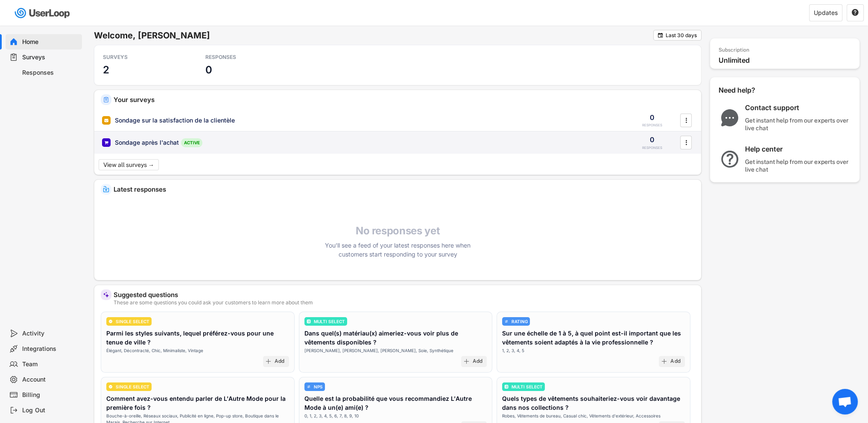
click at [157, 140] on div "Sondage après l'achat" at bounding box center [147, 142] width 64 height 9
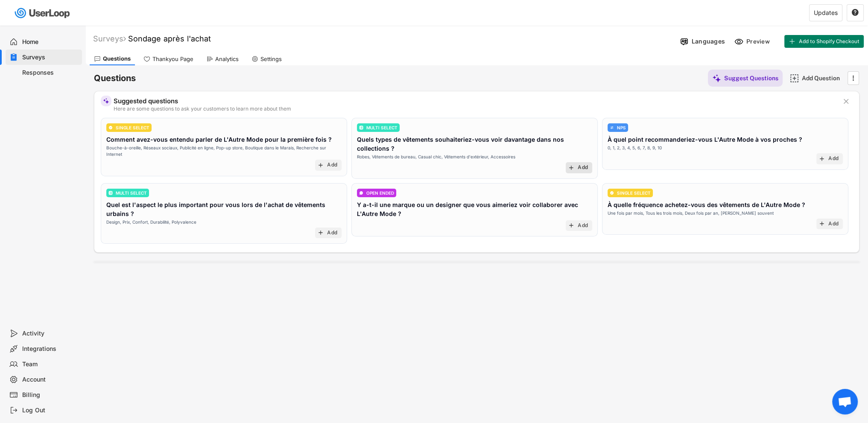
click at [581, 167] on div "Add" at bounding box center [583, 167] width 10 height 7
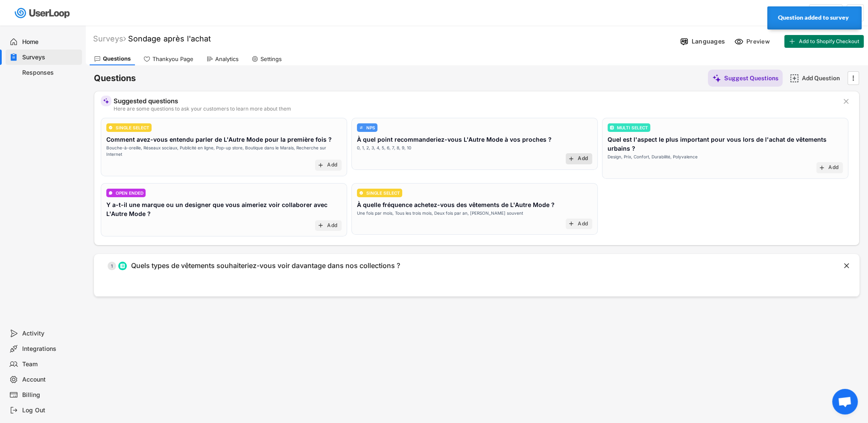
click at [585, 156] on div "Add" at bounding box center [583, 158] width 10 height 7
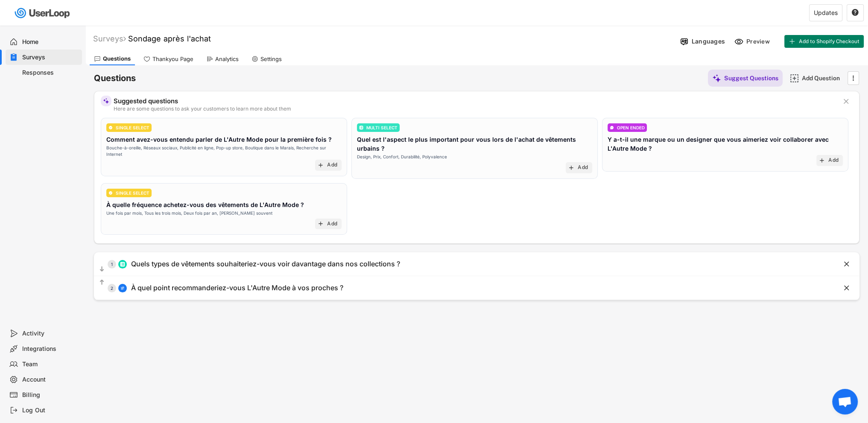
click at [478, 153] on div "MULTI SELECT Quel est l'aspect le plus important pour vous lors de l'achat de v…" at bounding box center [474, 141] width 235 height 37
click at [574, 164] on text "add" at bounding box center [571, 167] width 7 height 7
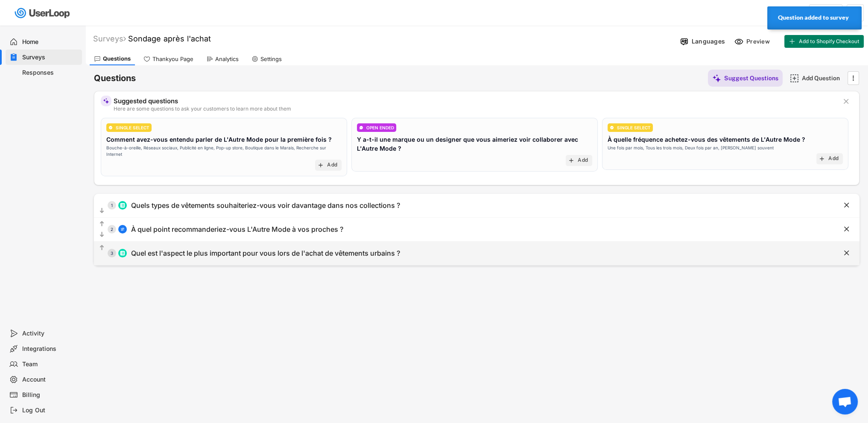
click at [229, 249] on div "Quel est l'aspect le plus important pour vous lors de l'achat de vêtements urba…" at bounding box center [265, 253] width 269 height 9
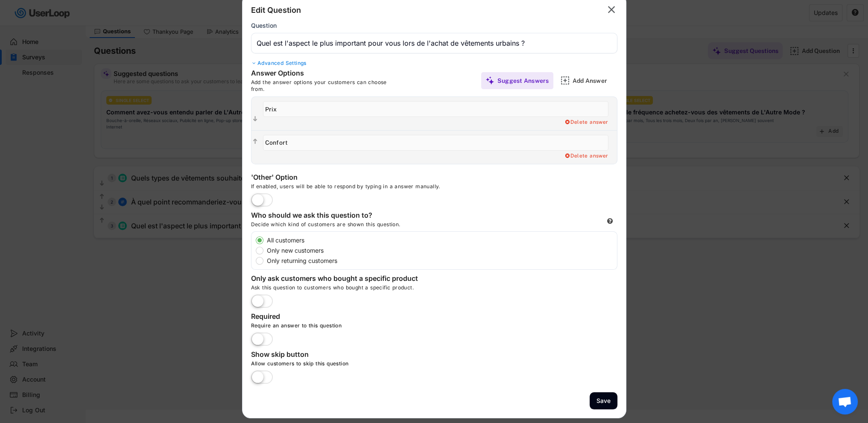
scroll to position [39, 0]
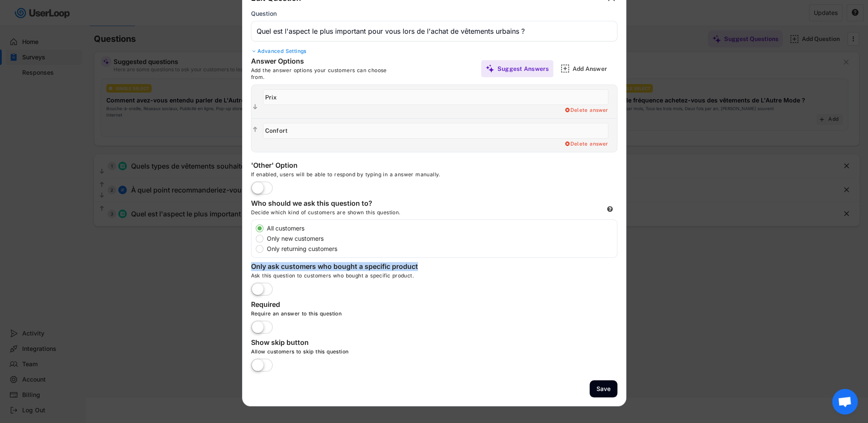
drag, startPoint x: 422, startPoint y: 264, endPoint x: 250, endPoint y: 268, distance: 171.7
click at [250, 268] on div "Edit Question  Question Advanced Settings Answer Options Add the answer option…" at bounding box center [434, 194] width 384 height 425
click at [415, 295] on div "Edit Question  Question Advanced Settings Answer Options Add the answer option…" at bounding box center [434, 194] width 384 height 425
click at [601, 390] on button "Save" at bounding box center [604, 390] width 28 height 18
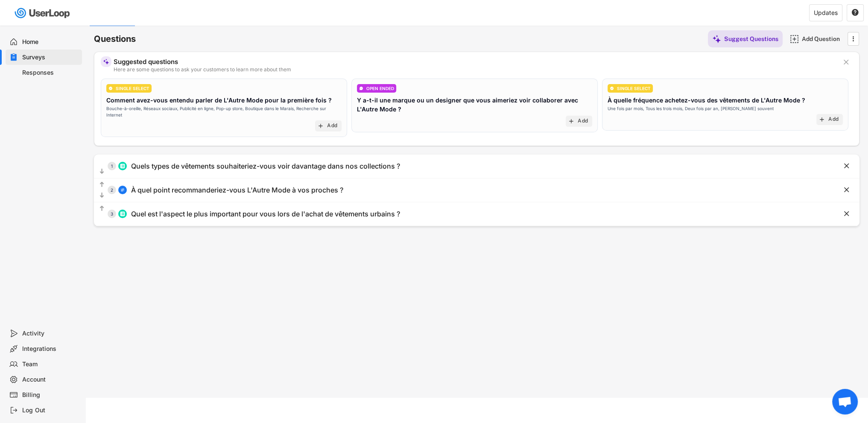
click at [45, 73] on div "Responses" at bounding box center [50, 73] width 56 height 8
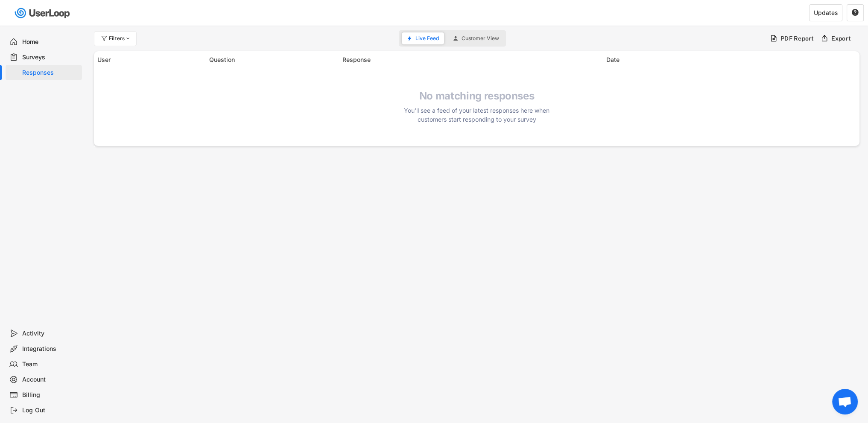
click at [36, 59] on div "Surveys" at bounding box center [50, 57] width 56 height 8
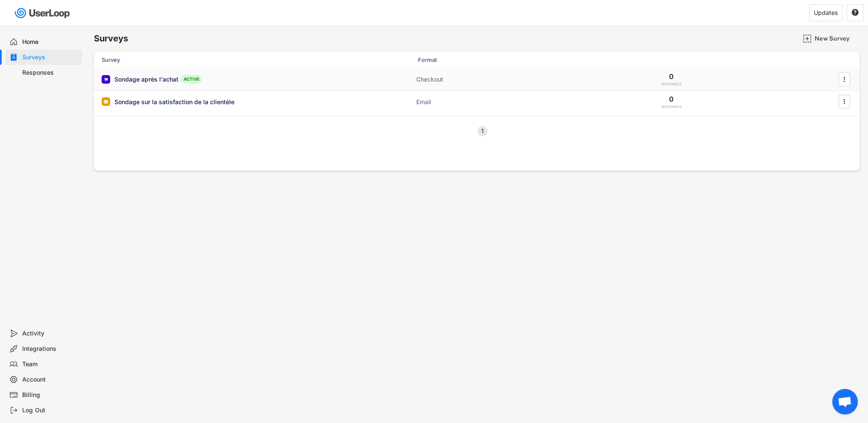
click at [283, 73] on div "Sondage après l'achat ACTIVE Checkout 0 RESPONSES " at bounding box center [477, 79] width 766 height 22
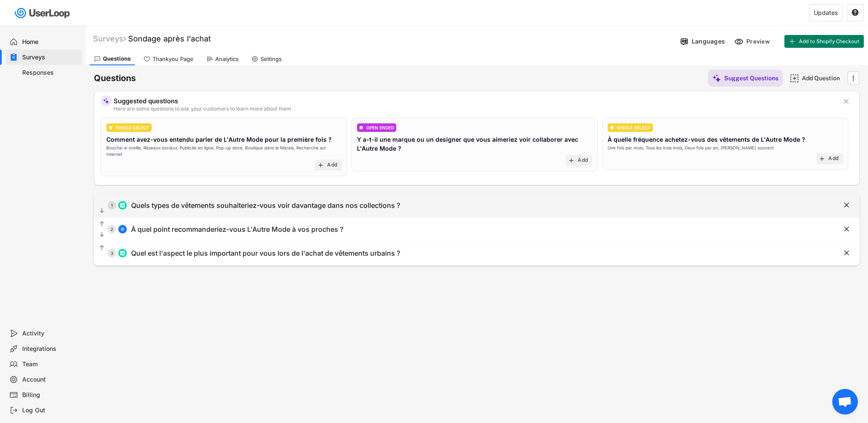
click at [291, 201] on div "Quels types de vêtements souhaiteriez-vous voir davantage dans nos collections ?" at bounding box center [265, 205] width 269 height 9
type input "Quels types de vêtements souhaiteriez-vous voir davantage dans nos collections ?"
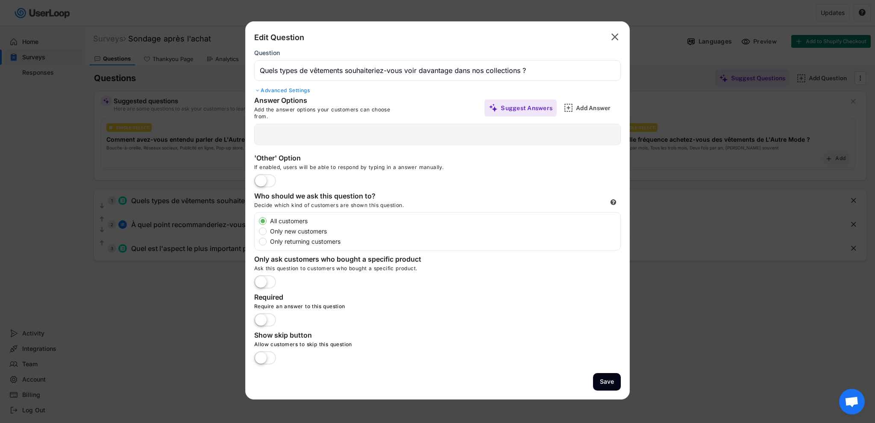
type input "Vêtements de bureau"
type input "Casual chic"
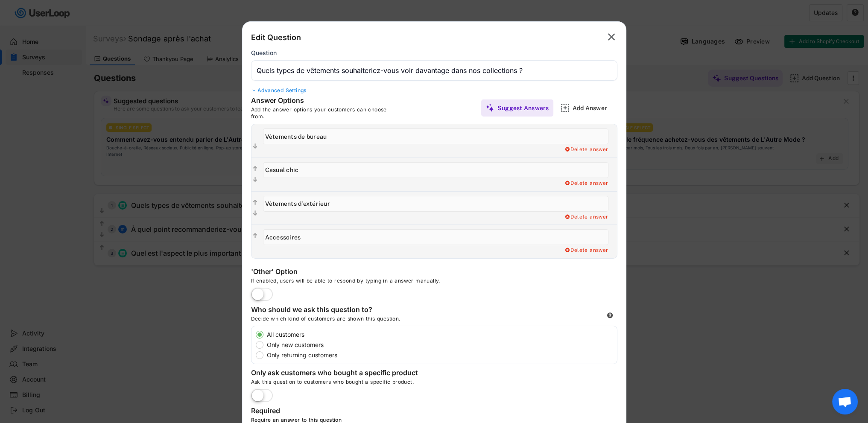
click at [53, 185] on div at bounding box center [434, 211] width 868 height 423
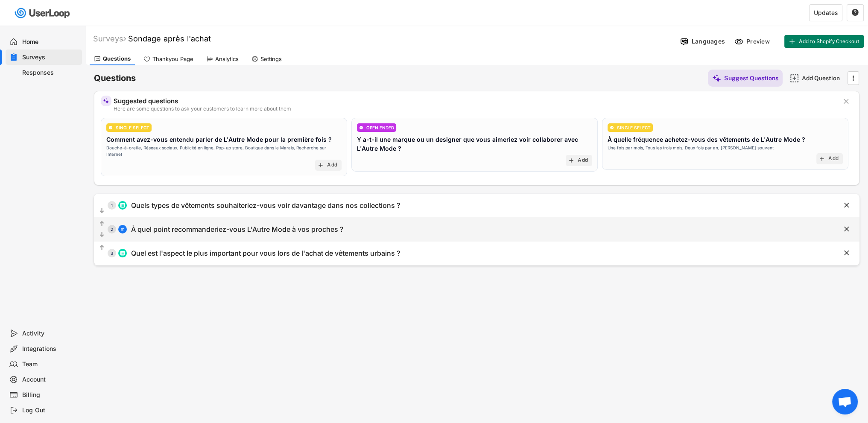
click at [210, 225] on div "À quel point recommanderiez-vous L'Autre Mode à vos proches ?" at bounding box center [237, 229] width 212 height 9
type input "À quel point recommanderiez-vous L'Autre Mode à vos proches ?"
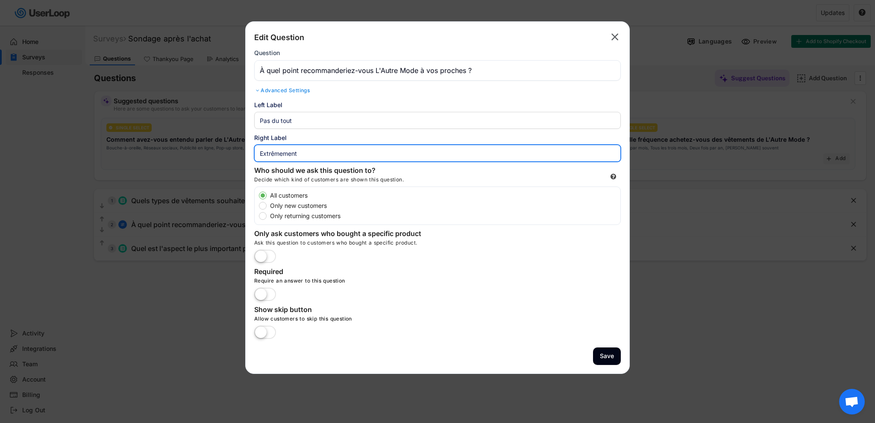
click at [314, 153] on input "input" at bounding box center [437, 153] width 366 height 17
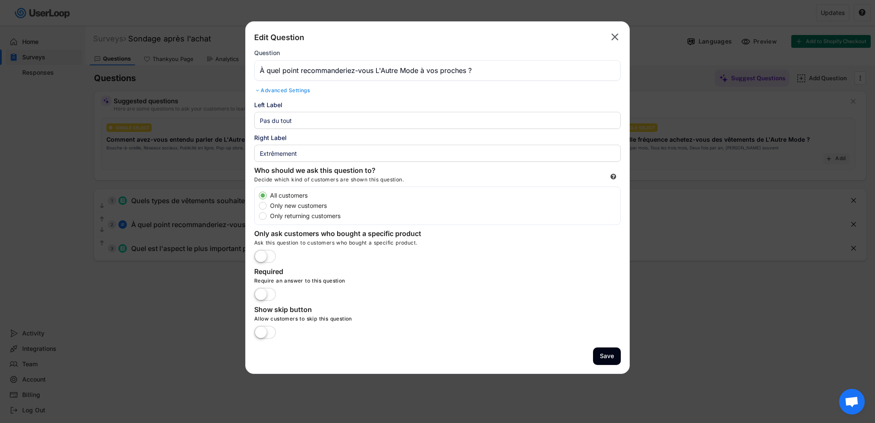
click at [292, 91] on div "Advanced Settings" at bounding box center [437, 90] width 366 height 7
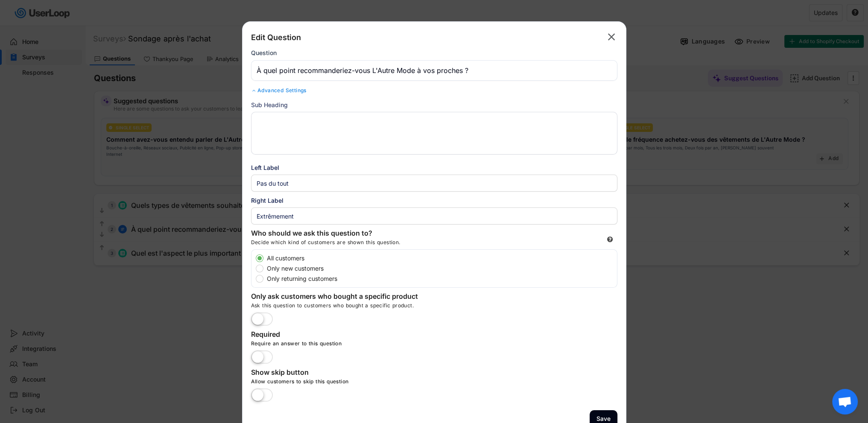
click at [287, 128] on textarea at bounding box center [434, 133] width 366 height 43
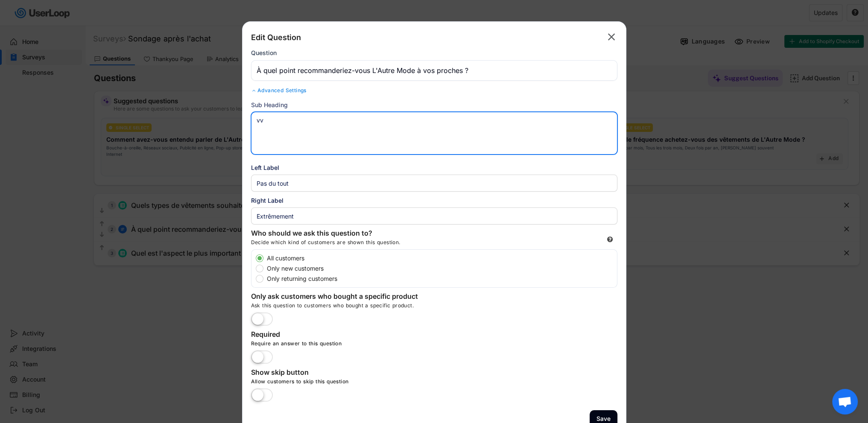
type textarea "vvv"
drag, startPoint x: 284, startPoint y: 123, endPoint x: 250, endPoint y: 125, distance: 34.3
click at [250, 125] on div "Edit Question  Question Advanced Settings Sub Heading vvv Scale Left Label Rig…" at bounding box center [434, 229] width 384 height 416
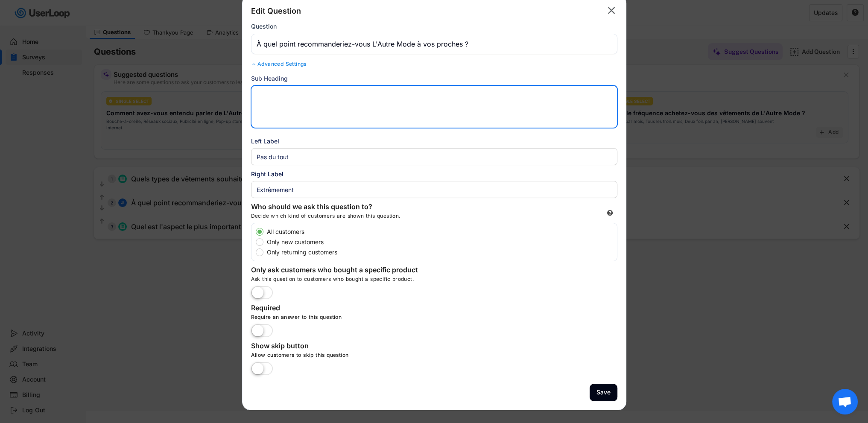
scroll to position [39, 0]
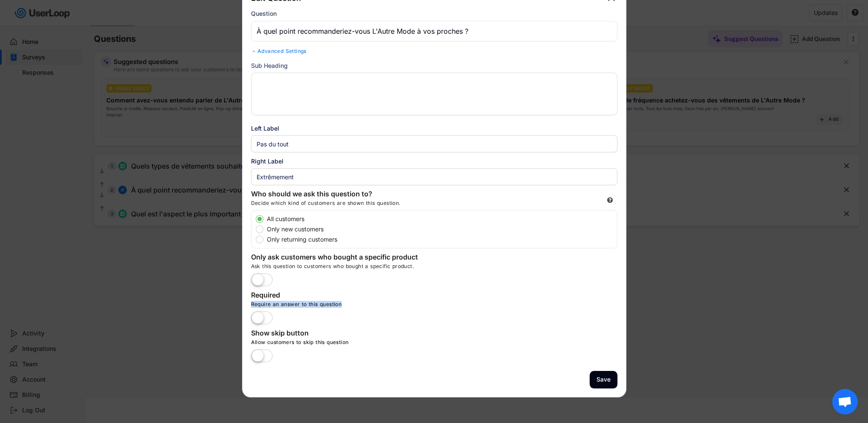
drag, startPoint x: 344, startPoint y: 302, endPoint x: 251, endPoint y: 302, distance: 93.1
click at [251, 302] on div "Require an answer to this question" at bounding box center [379, 306] width 256 height 10
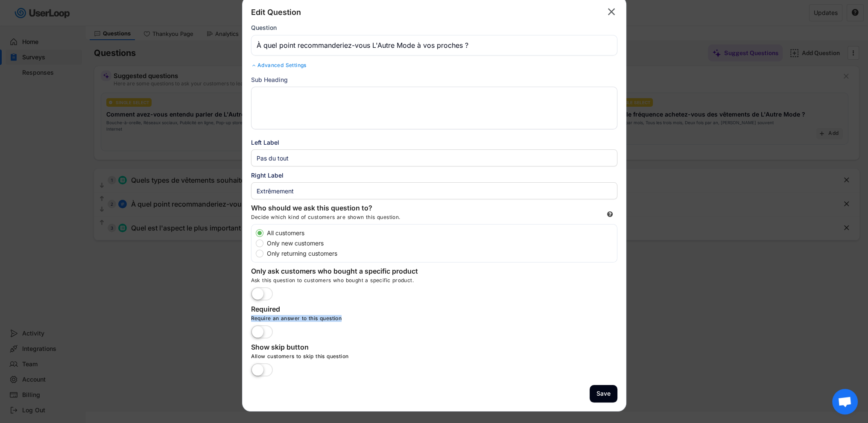
scroll to position [0, 0]
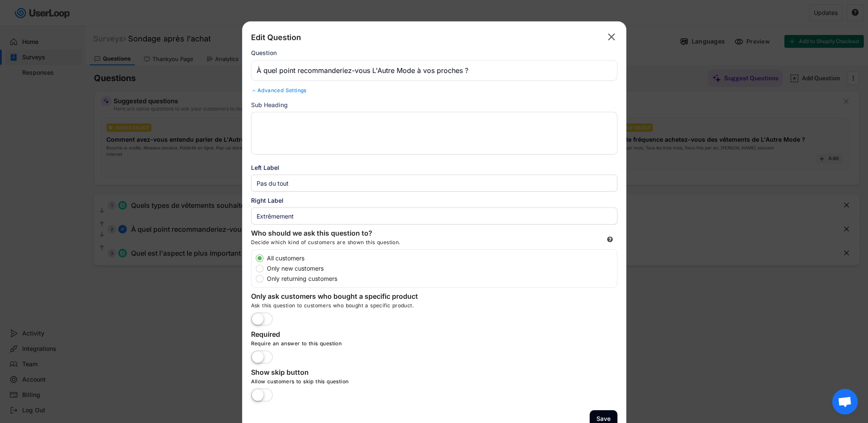
click at [345, 100] on div "Sub Heading" at bounding box center [434, 104] width 366 height 9
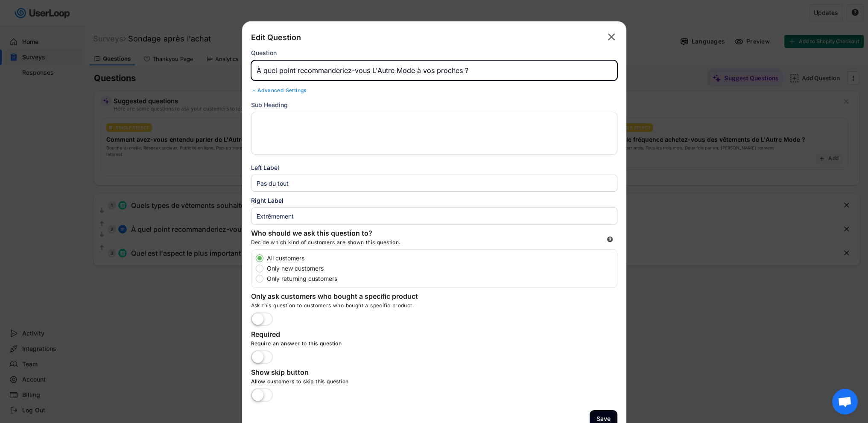
drag, startPoint x: 297, startPoint y: 71, endPoint x: 243, endPoint y: 84, distance: 55.7
click at [243, 84] on div "Edit Question  Question Advanced Settings Sub Heading Scale Left Label Right L…" at bounding box center [434, 229] width 384 height 416
click at [260, 73] on input "input" at bounding box center [434, 70] width 366 height 21
type input "Recommanderiez-vous L'Autre Mode à vos proches ?"
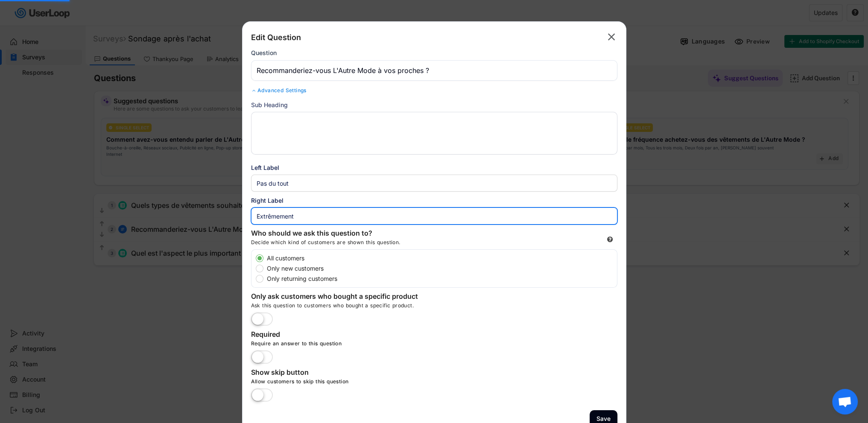
drag, startPoint x: 306, startPoint y: 220, endPoint x: 249, endPoint y: 226, distance: 58.0
click at [249, 226] on div "Edit Question  Question Advanced Settings Sub Heading Scale Left Label Right L…" at bounding box center [434, 229] width 384 height 416
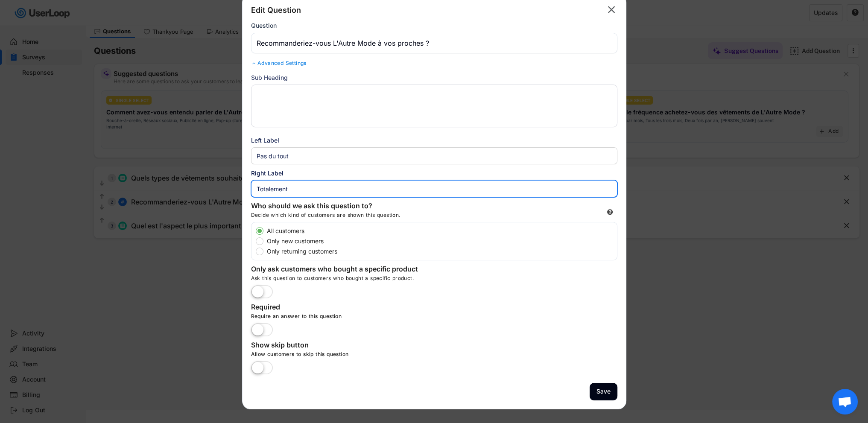
scroll to position [39, 0]
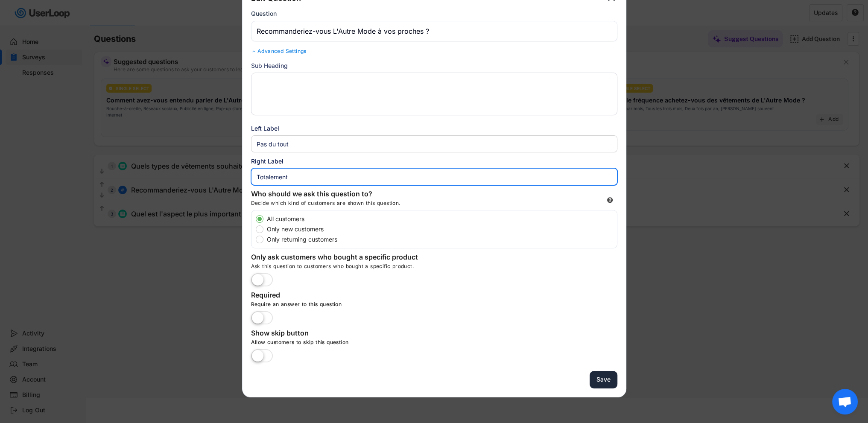
type input "Totalement"
click at [600, 379] on button "Save" at bounding box center [604, 380] width 28 height 18
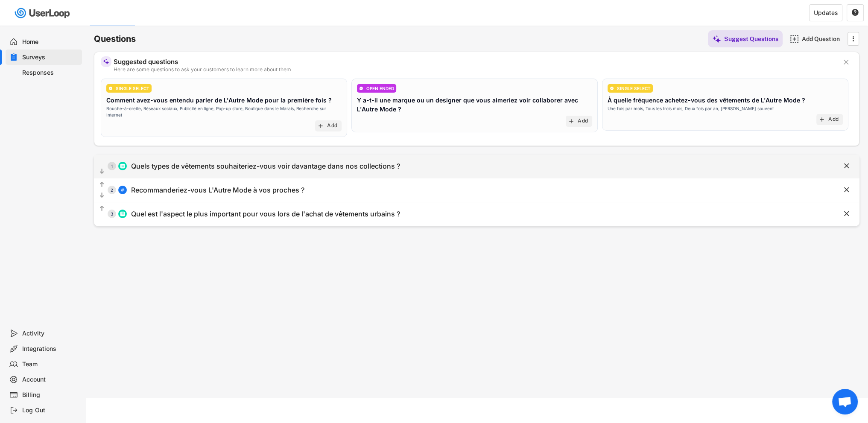
click at [309, 164] on div "Quels types de vêtements souhaiteriez-vous voir davantage dans nos collections ?" at bounding box center [265, 166] width 269 height 9
type input "Quels types de vêtements souhaiteriez-vous voir davantage dans nos collections ?"
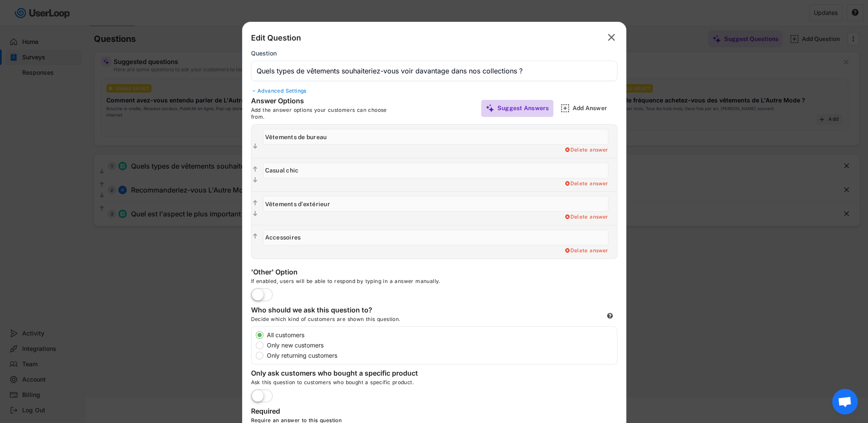
click at [535, 107] on div "Suggest Answers" at bounding box center [524, 108] width 52 height 8
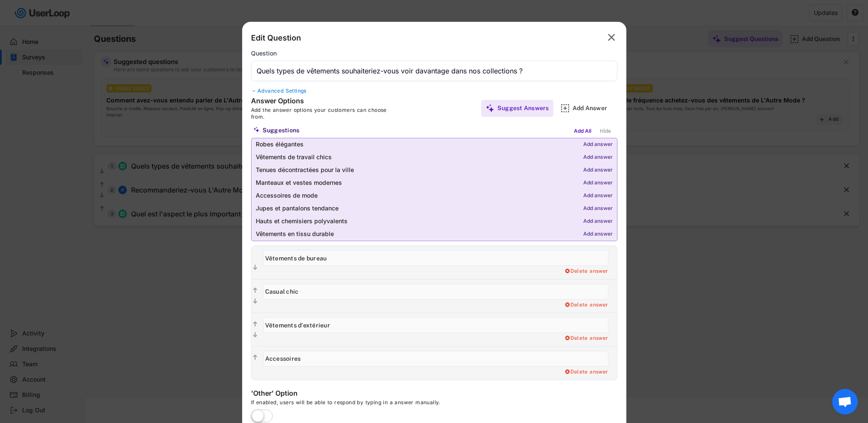
click at [602, 222] on div "Add answer" at bounding box center [597, 222] width 29 height 6
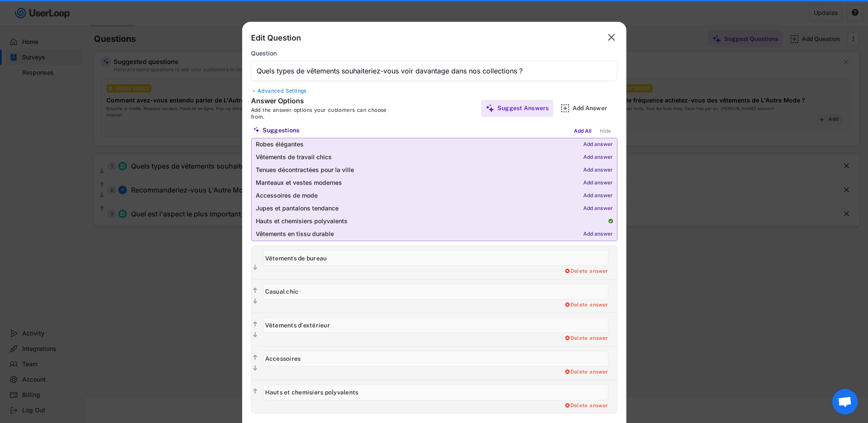
click at [596, 207] on div "Add answer" at bounding box center [597, 209] width 29 height 6
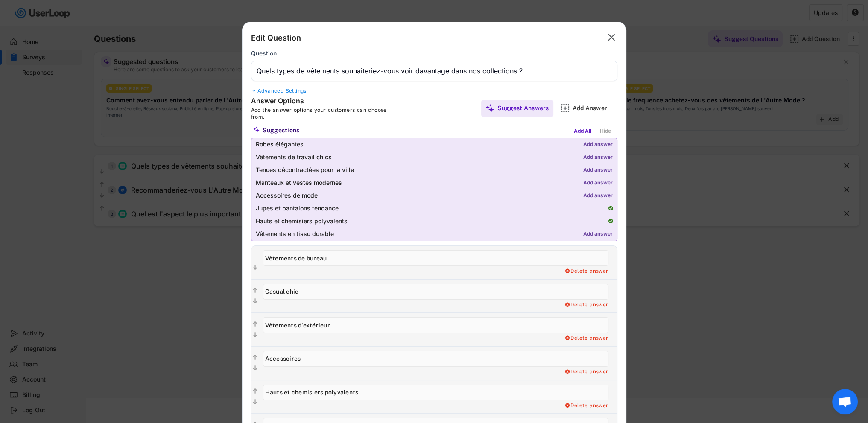
click at [594, 184] on div "Add answer" at bounding box center [597, 183] width 29 height 6
click at [594, 170] on div "Add answer" at bounding box center [597, 170] width 29 height 6
click at [594, 146] on div "Add answer" at bounding box center [597, 145] width 29 height 6
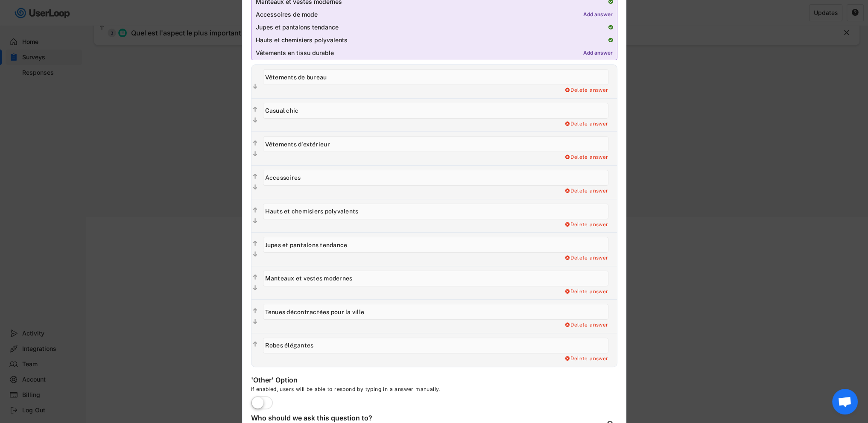
scroll to position [210, 0]
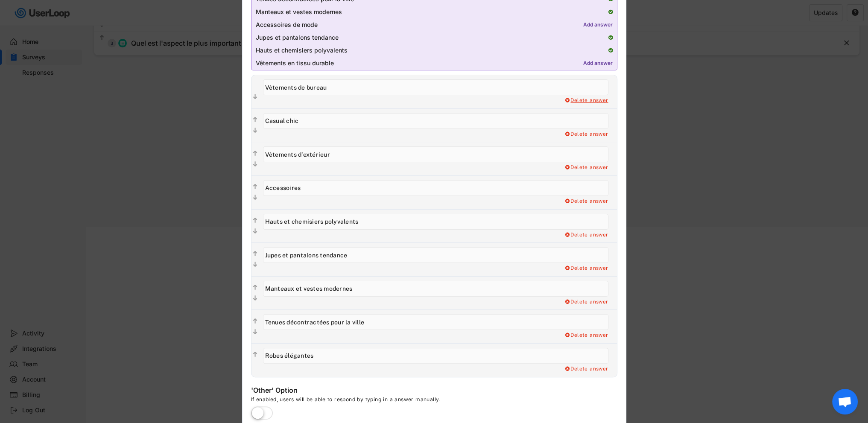
click at [589, 100] on div "Delete answer" at bounding box center [586, 100] width 44 height 7
click at [554, 100] on div "Yes, I want to delete this answer" at bounding box center [565, 100] width 86 height 7
type input "Casual chic"
type input "Vêtements d'extérieur"
type input "Accessoires"
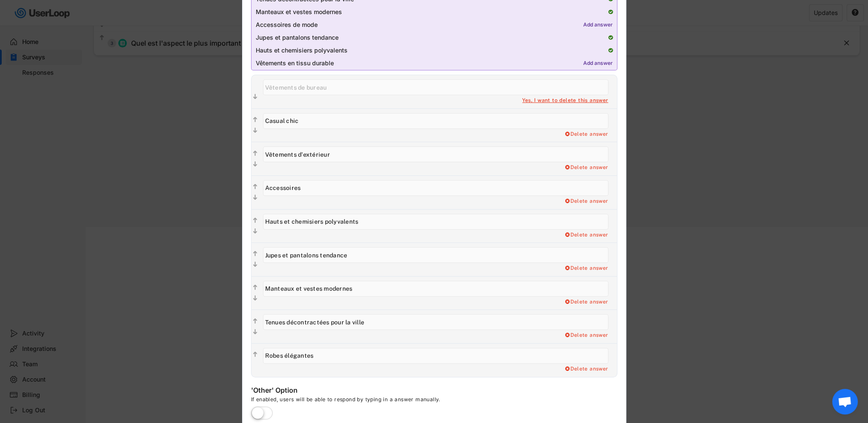
type input "Hauts et chemisiers polyvalents"
type input "Jupes et pantalons tendance"
type input "Manteaux et vestes modernes"
type input "Tenues décontractées pour la ville"
type input "Robes élégantes"
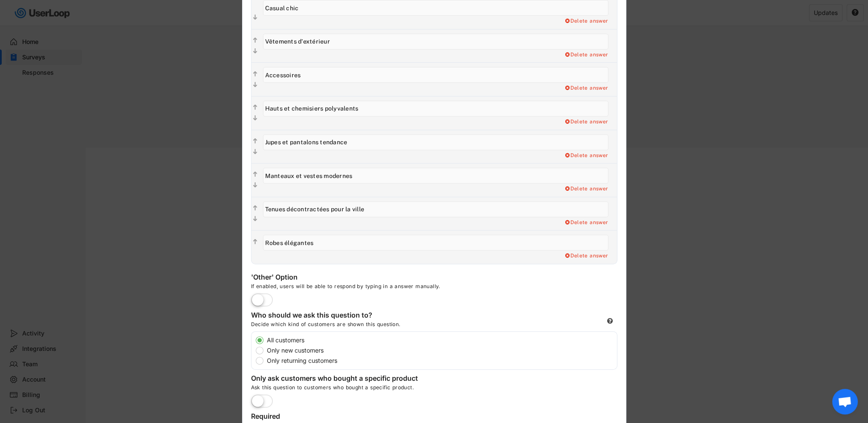
scroll to position [338, 0]
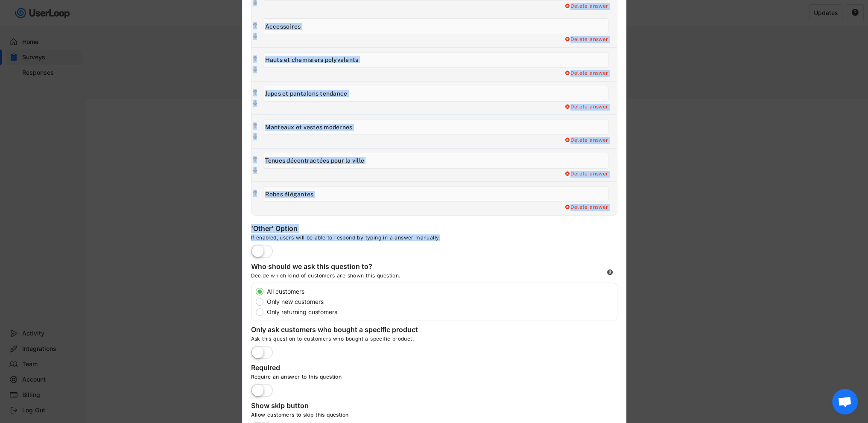
drag, startPoint x: 447, startPoint y: 237, endPoint x: 236, endPoint y: 237, distance: 211.4
click at [306, 247] on div "'Other' Option If enabled, users will be able to respond by typing in a answer …" at bounding box center [379, 241] width 256 height 34
click at [311, 236] on div "If enabled, users will be able to respond by typing in a answer manually." at bounding box center [379, 239] width 256 height 10
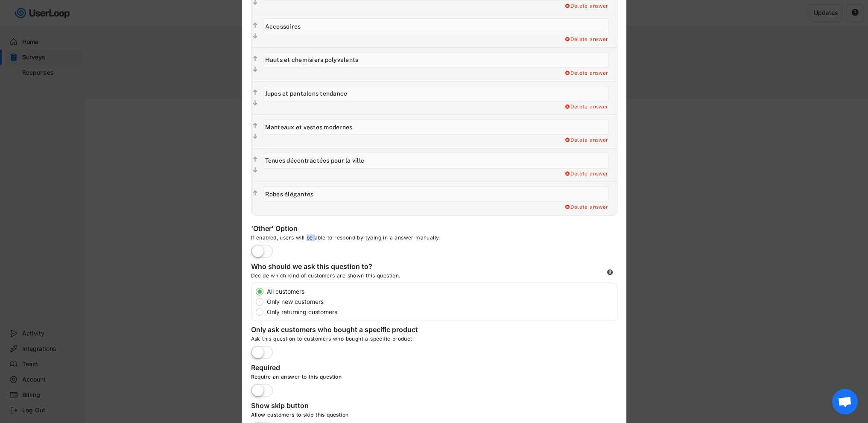
click at [311, 236] on div "If enabled, users will be able to respond by typing in a answer manually." at bounding box center [379, 239] width 256 height 10
click at [263, 255] on label at bounding box center [262, 252] width 26 height 19
click at [0, 0] on input "checkbox" at bounding box center [0, 0] width 0 height 0
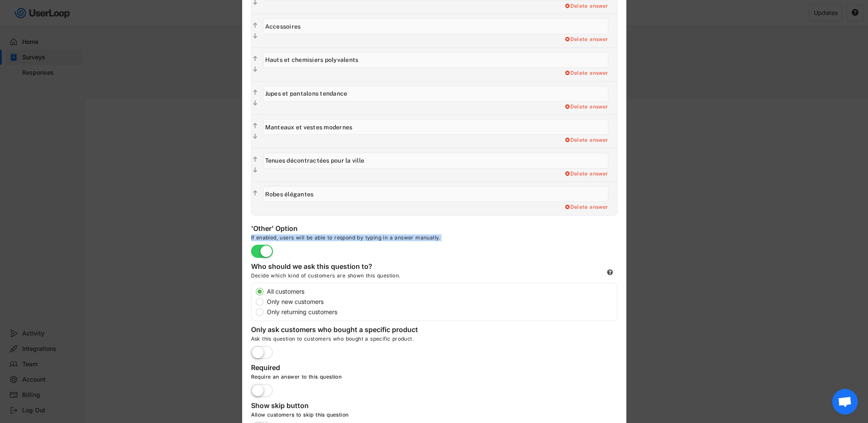
type input "Other"
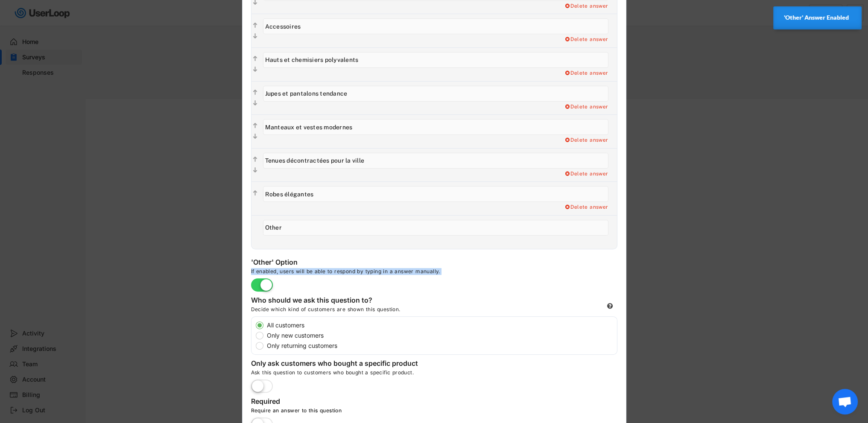
click at [455, 285] on div "'Other' Option If enabled, users will be able to respond by typing in a answer …" at bounding box center [379, 275] width 256 height 34
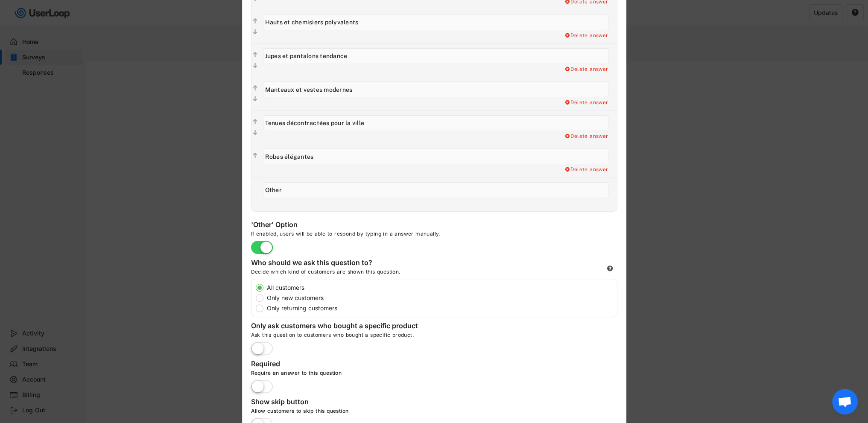
scroll to position [417, 0]
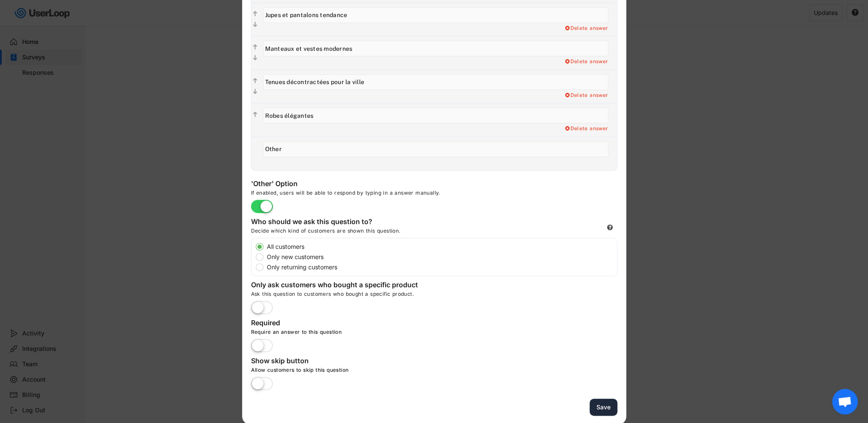
click at [611, 409] on button "Save" at bounding box center [604, 408] width 28 height 18
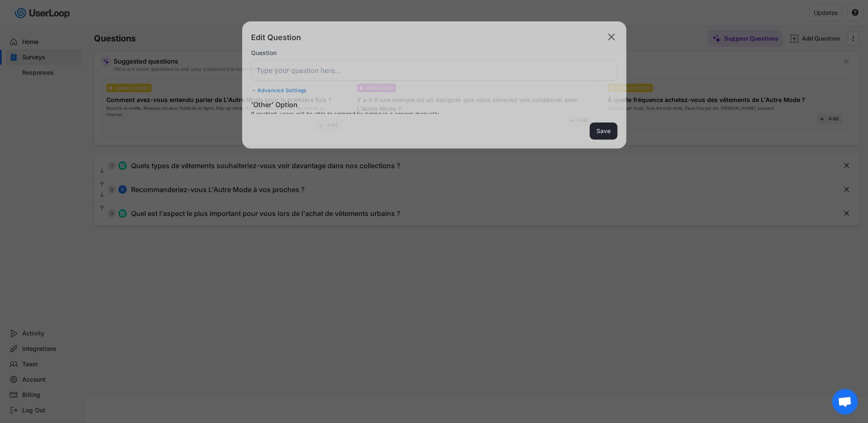
scroll to position [39, 0]
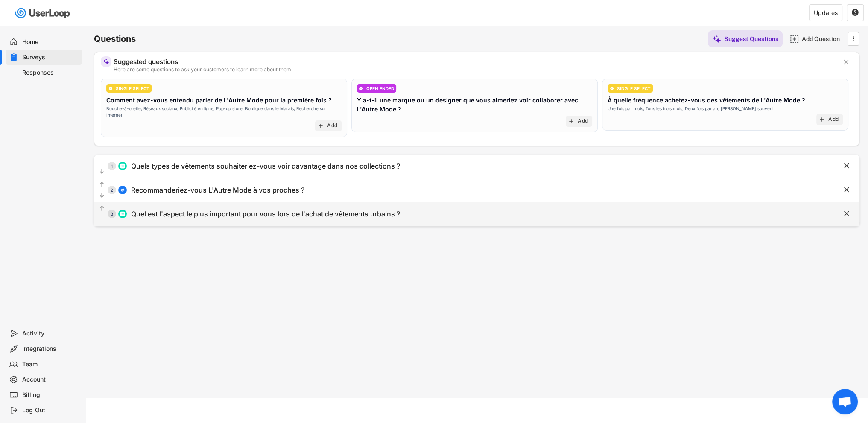
click at [449, 206] on div "  3 Quel est l'aspect le plus important pour vous lors de l'achat de vêtement…" at bounding box center [455, 214] width 723 height 19
type input "Quel est l'aspect le plus important pour vous lors de l'achat de vêtements urba…"
type input "Prix"
type input "Confort"
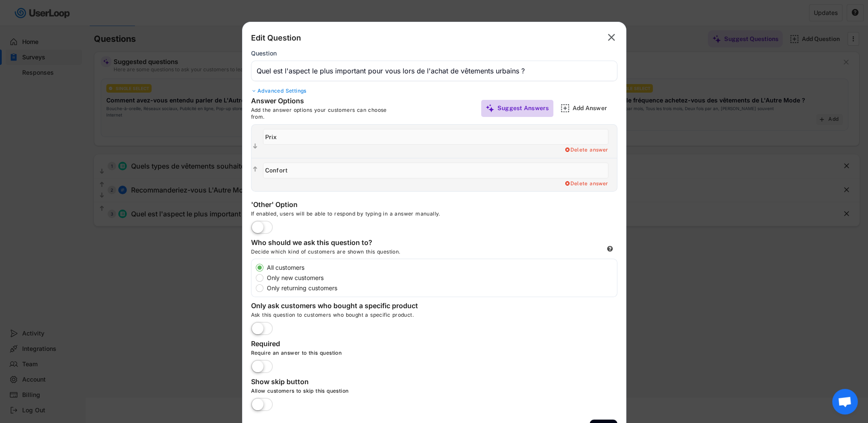
click at [526, 109] on div "Suggest Answers" at bounding box center [524, 108] width 52 height 8
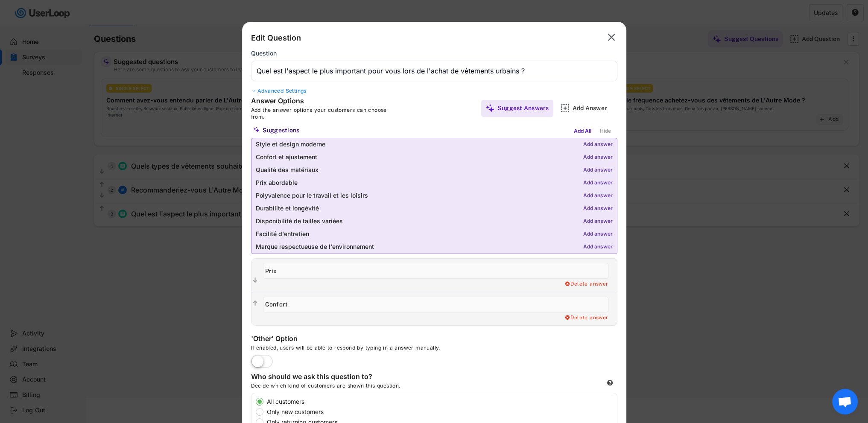
click at [593, 208] on div "Add answer" at bounding box center [597, 209] width 29 height 6
type input "Durabilité et longévité"
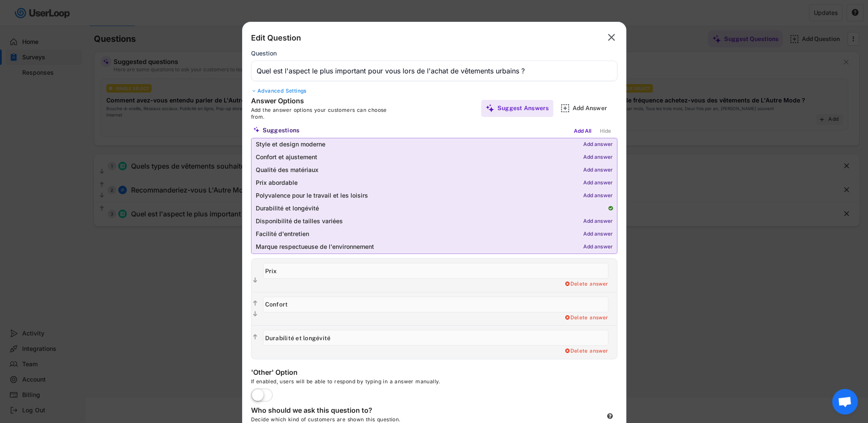
click at [595, 220] on div "Add answer" at bounding box center [597, 222] width 29 height 6
type input "Disponibilité de tailles variées"
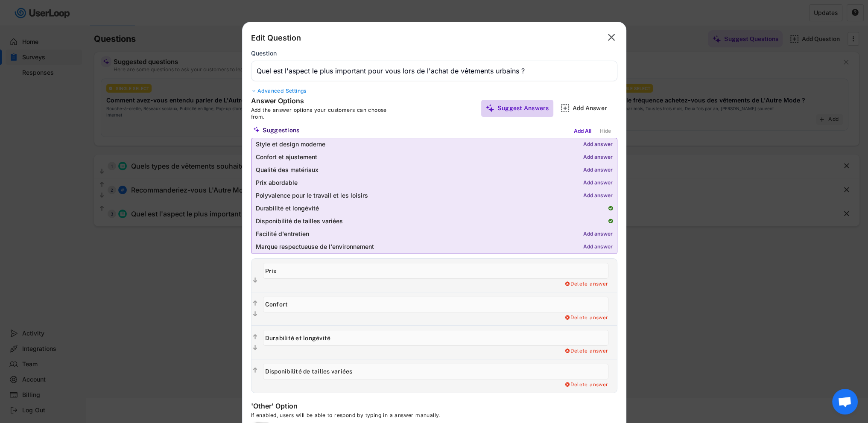
click at [516, 109] on div "Suggest Answers" at bounding box center [524, 108] width 52 height 8
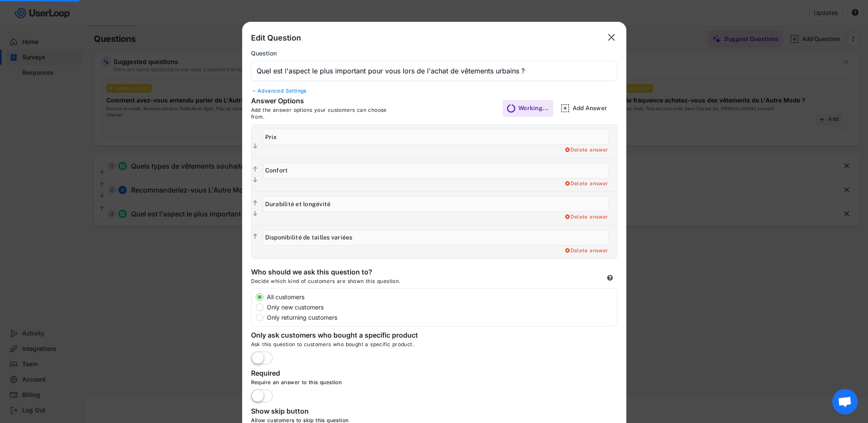
click at [316, 134] on input "input" at bounding box center [436, 137] width 346 height 16
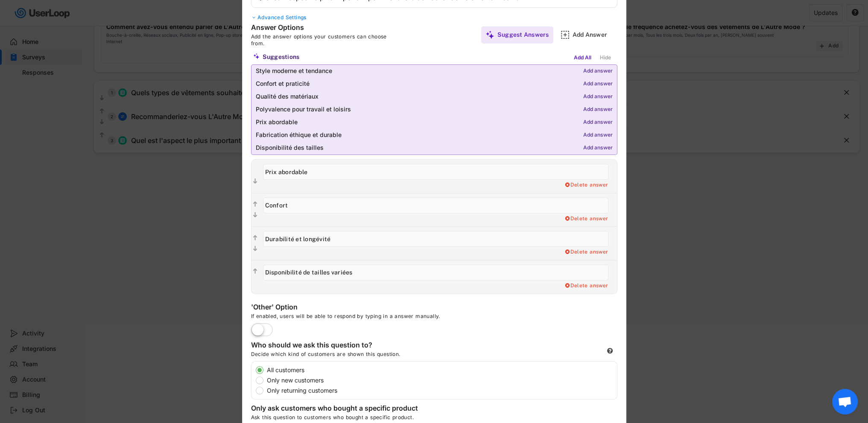
scroll to position [125, 0]
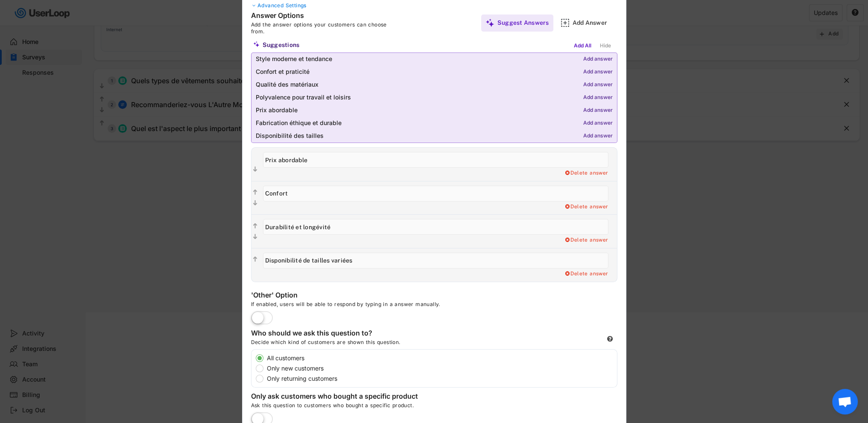
type input "Prix abordable"
click at [314, 194] on input "input" at bounding box center [436, 194] width 346 height 16
click at [600, 136] on div "Add answer" at bounding box center [597, 136] width 29 height 6
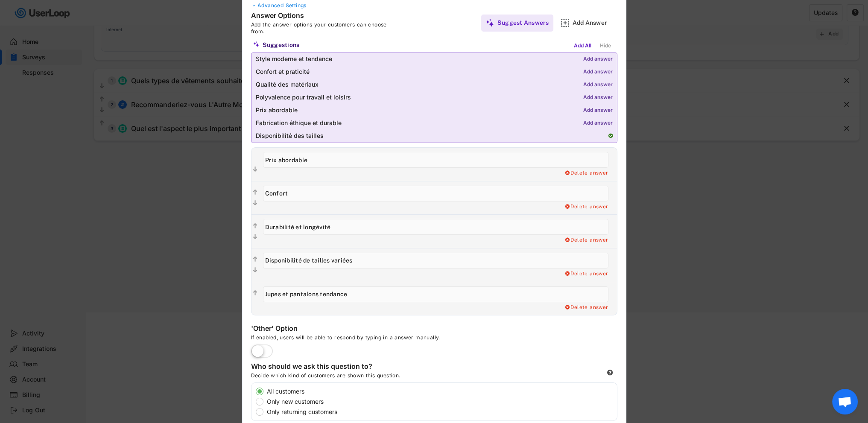
type input "Disponibilité des tailles"
click at [589, 23] on div "Add Answer" at bounding box center [594, 23] width 43 height 8
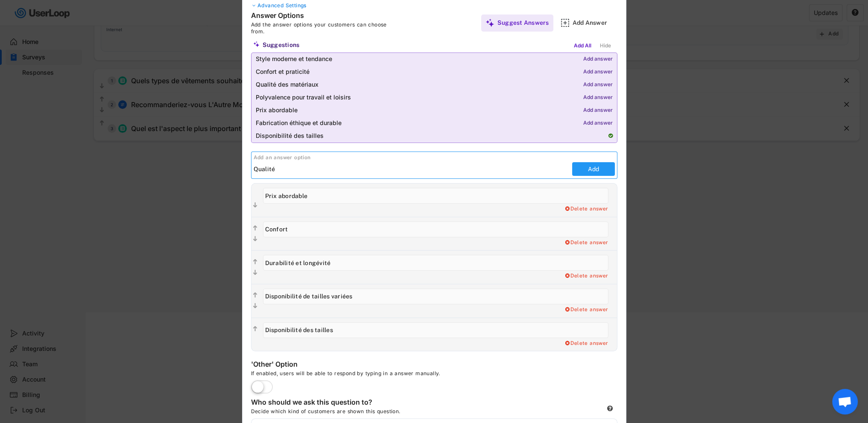
type input "Qualité"
click at [591, 170] on button "Add" at bounding box center [593, 169] width 43 height 14
type input "Qualité"
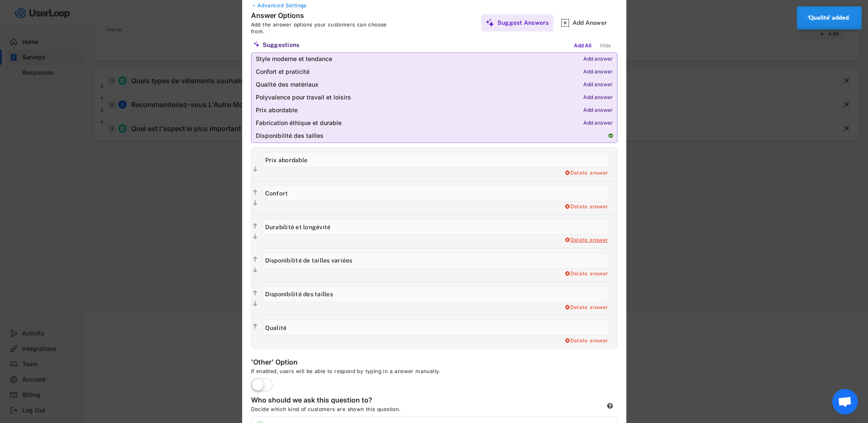
click at [586, 240] on div "Delete answer" at bounding box center [586, 240] width 44 height 7
click at [586, 240] on div "Yes, I want to delete this answer" at bounding box center [565, 240] width 86 height 7
type input "Disponibilité de tailles variées"
type input "Disponibilité des tailles"
type input "Qualité"
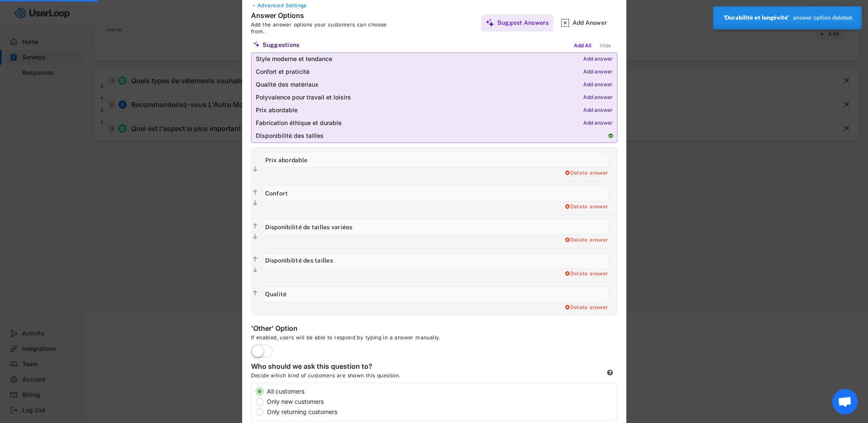
scroll to position [167, 0]
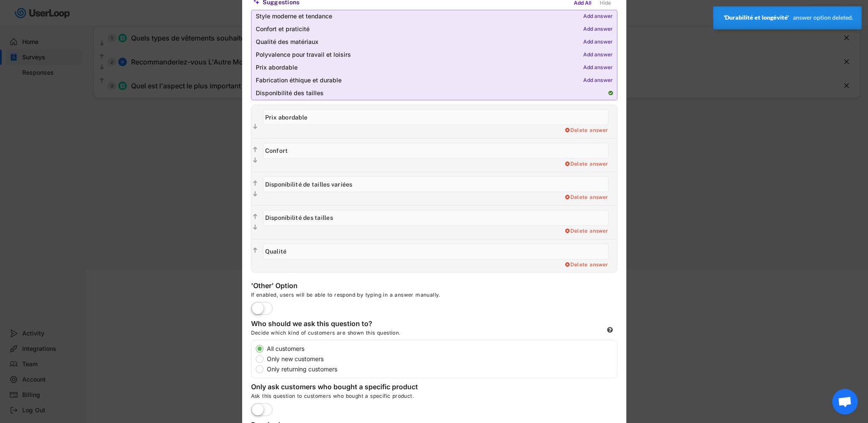
click at [264, 307] on label at bounding box center [262, 309] width 26 height 19
click at [0, 0] on input "checkbox" at bounding box center [0, 0] width 0 height 0
type input "Other"
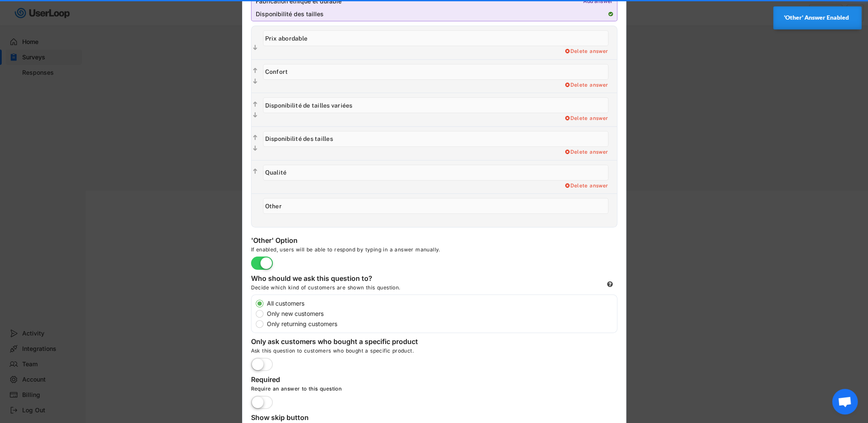
scroll to position [304, 0]
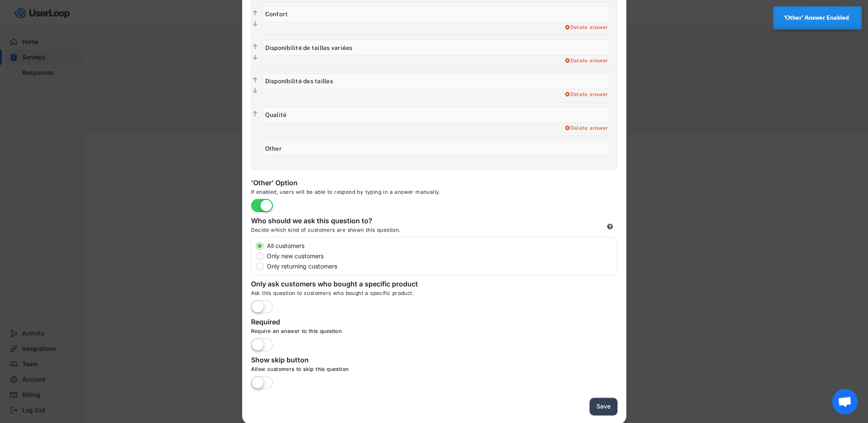
click at [607, 405] on button "Save" at bounding box center [604, 407] width 28 height 18
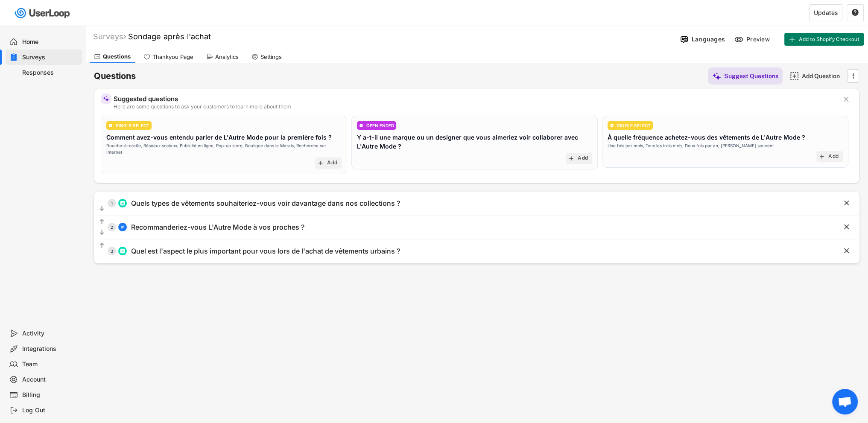
scroll to position [0, 0]
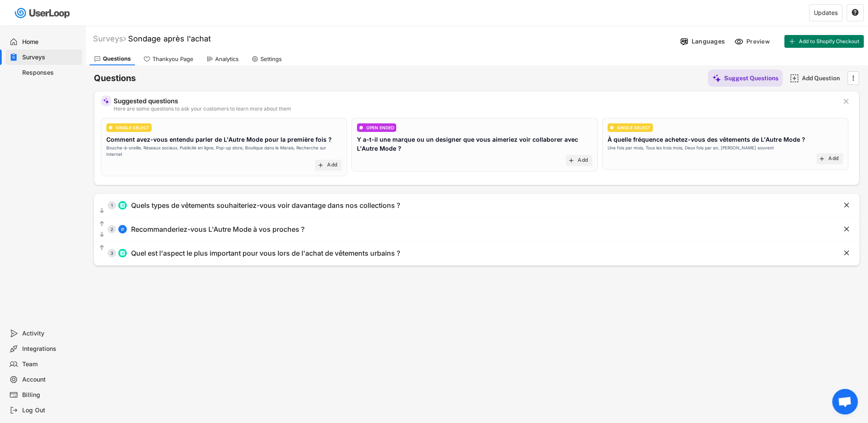
click at [163, 58] on div "Thankyou Page" at bounding box center [172, 59] width 41 height 7
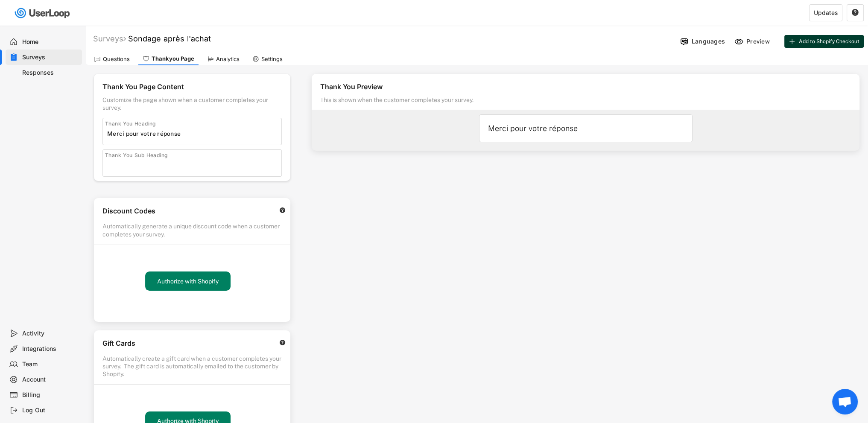
click at [823, 42] on span "Add to Shopify Checkout" at bounding box center [829, 41] width 61 height 5
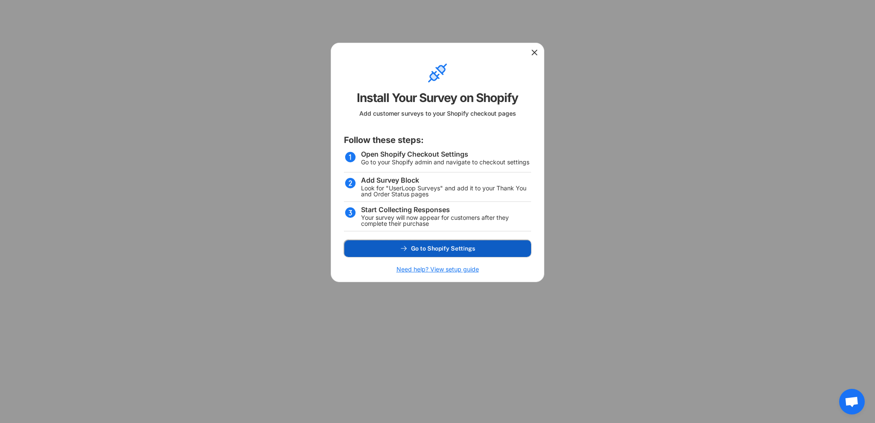
click at [430, 250] on span "Go to Shopify Settings" at bounding box center [443, 249] width 64 height 6
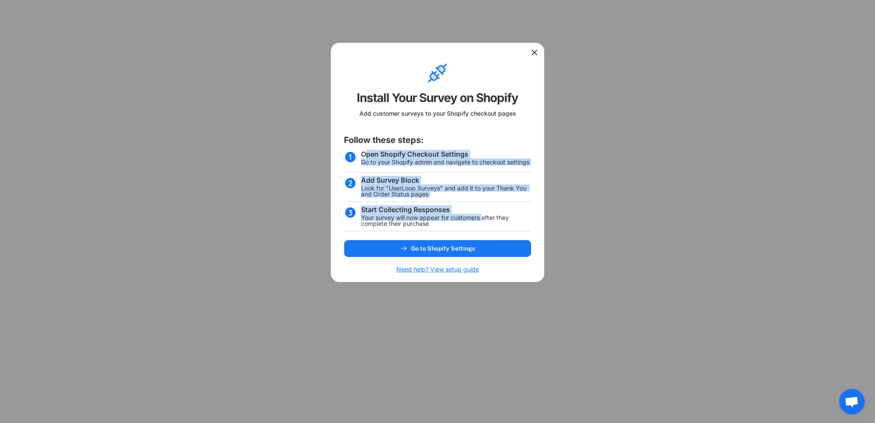
drag, startPoint x: 364, startPoint y: 155, endPoint x: 484, endPoint y: 218, distance: 135.3
click at [484, 218] on div "Install Your Survey on Shopify Add customer surveys to your Shopify checkout pa…" at bounding box center [438, 163] width 214 height 240
click at [534, 52] on use at bounding box center [534, 52] width 9 height 9
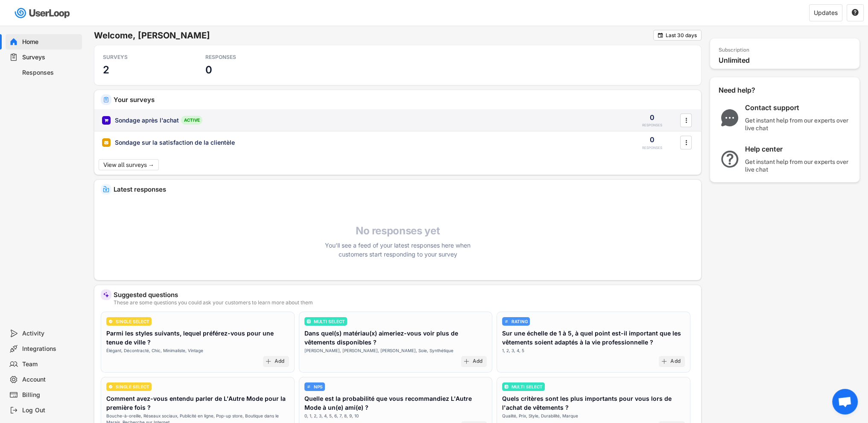
click at [170, 119] on div "Sondage après l'achat" at bounding box center [147, 120] width 64 height 9
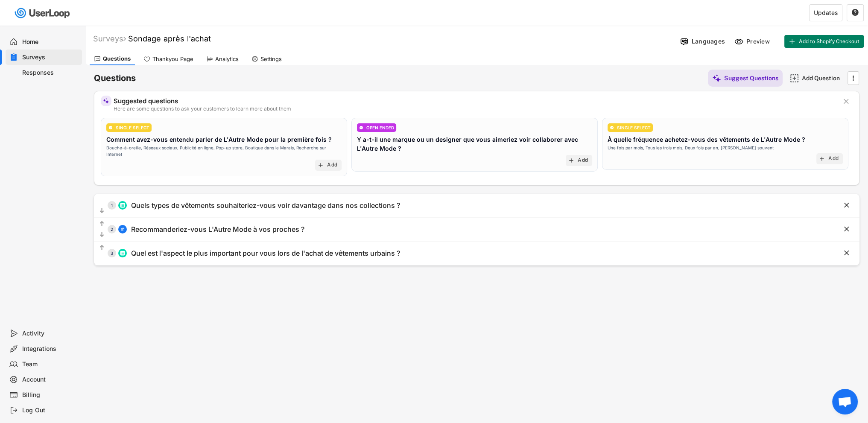
click at [185, 57] on div "Thankyou Page" at bounding box center [172, 59] width 41 height 7
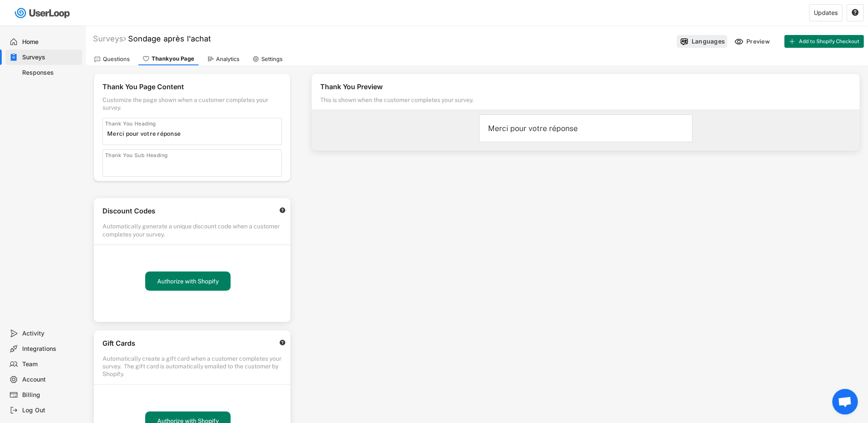
click at [694, 41] on div "Languages" at bounding box center [708, 42] width 33 height 8
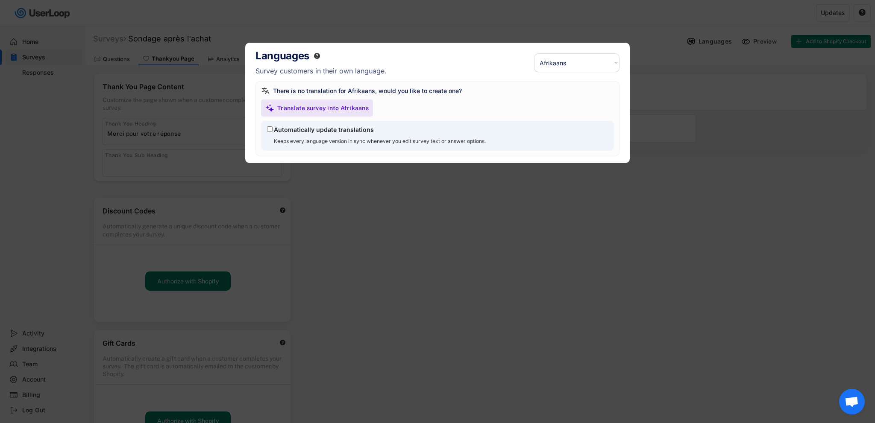
click at [578, 68] on select "Select a language... Afrikaans Akan Amharic Arabic Assamese Azerbaijani Belarus…" at bounding box center [576, 62] width 85 height 19
select select ""fr""
click at [534, 53] on select "Select a language... Afrikaans Akan Amharic Arabic Assamese Azerbaijani Belarus…" at bounding box center [576, 62] width 85 height 19
click at [576, 104] on div "There is no translation for French, would you like to create one? Translate sur…" at bounding box center [437, 118] width 364 height 75
click at [476, 248] on div at bounding box center [437, 211] width 875 height 423
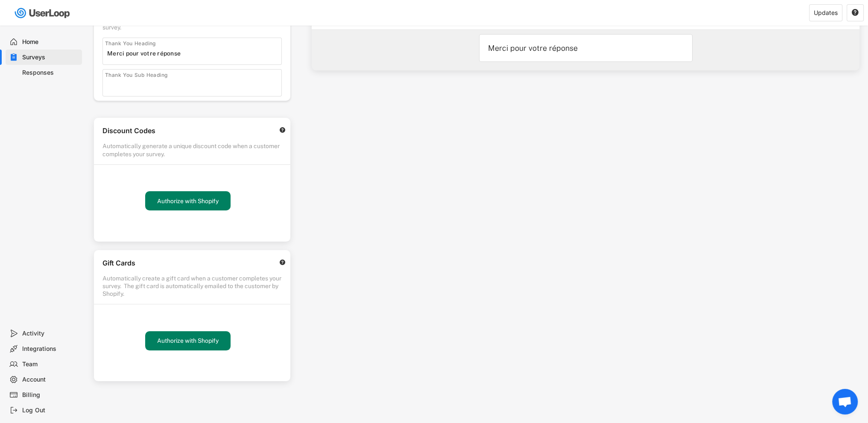
scroll to position [85, 0]
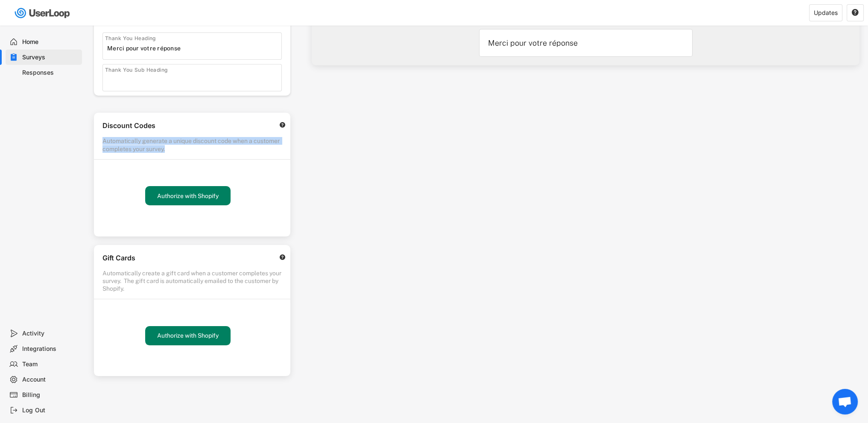
drag, startPoint x: 168, startPoint y: 147, endPoint x: 100, endPoint y: 141, distance: 68.1
click at [100, 141] on div "Discount Codes  Automatically generate a unique discount code when a customer …" at bounding box center [192, 136] width 196 height 47
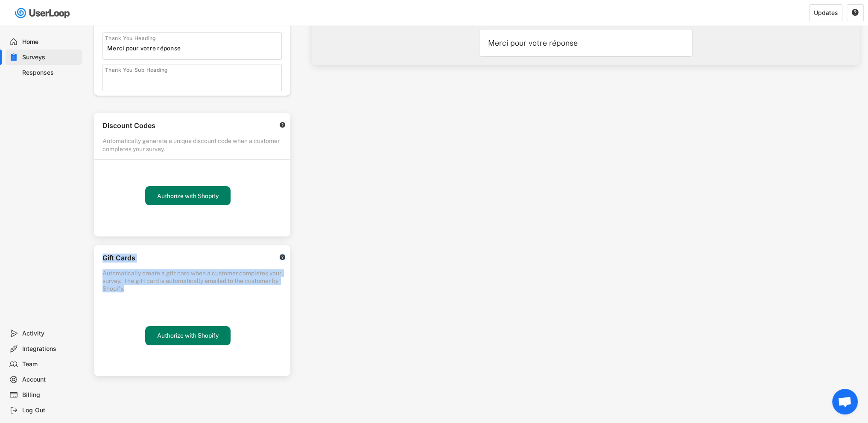
drag, startPoint x: 162, startPoint y: 288, endPoint x: 98, endPoint y: 273, distance: 65.9
click at [98, 273] on div "Gift Cards  Automatically create a gift card when a customer completes your su…" at bounding box center [192, 272] width 196 height 55
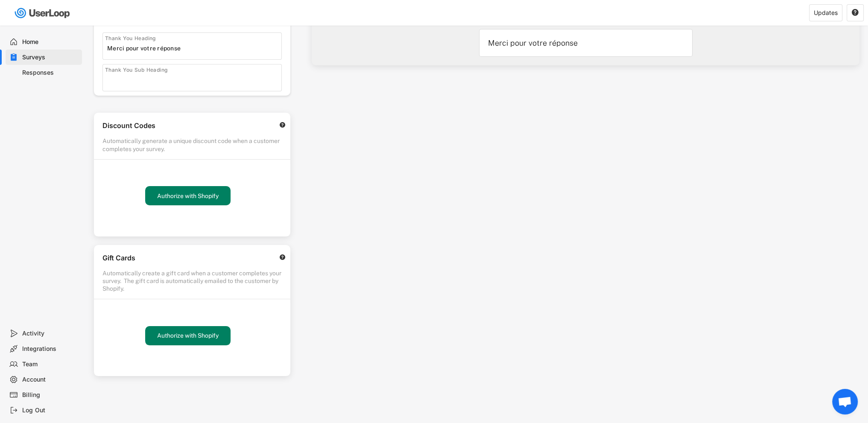
click at [692, 240] on div "Thank You Preview This is shown when the customer completes your survey. Merci …" at bounding box center [585, 158] width 565 height 357
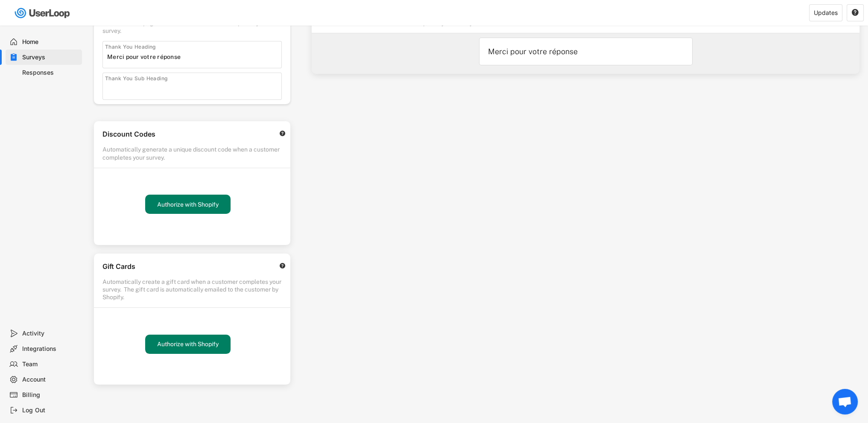
scroll to position [0, 0]
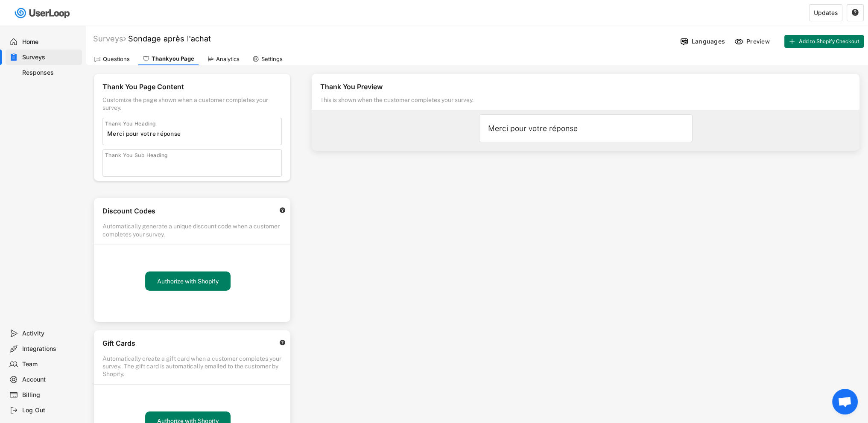
click at [231, 58] on div "Analytics" at bounding box center [227, 59] width 23 height 7
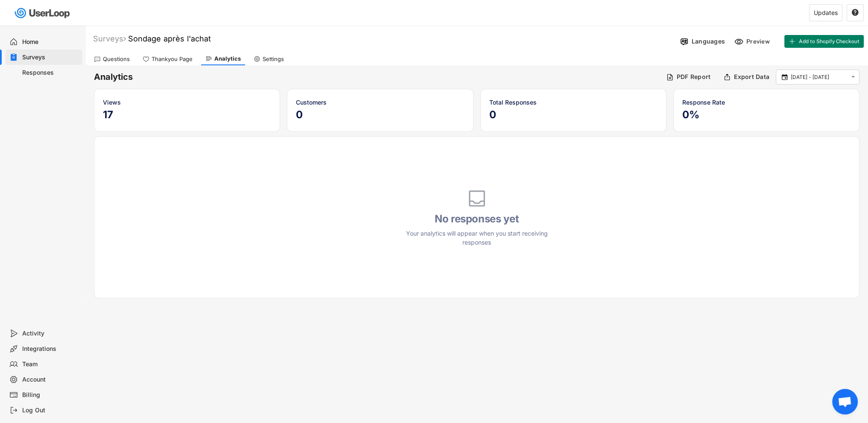
click at [263, 59] on div "Settings" at bounding box center [273, 59] width 21 height 7
select select ""weekly""
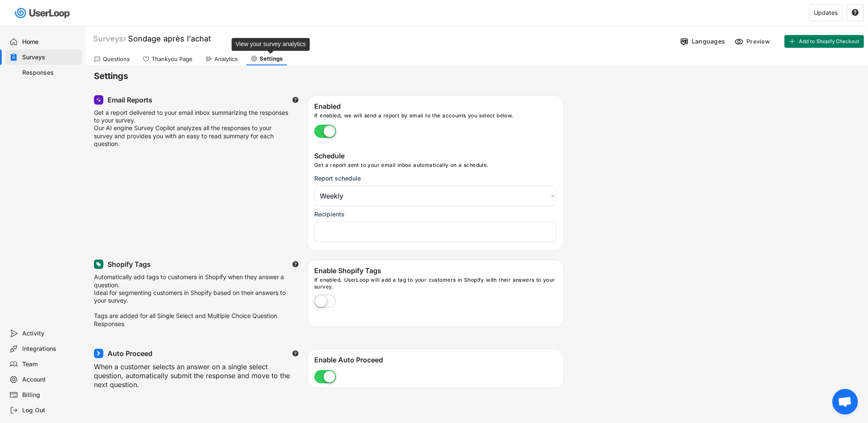
select select "1348695171700984260__LOOKUP__1755019655176x635973868891955200"
click at [177, 61] on div "Thankyou Page" at bounding box center [172, 59] width 41 height 7
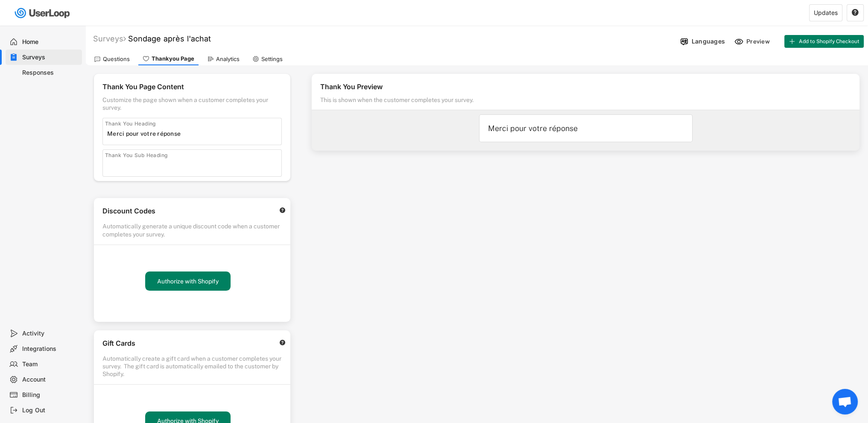
click at [120, 58] on div "Questions" at bounding box center [116, 59] width 27 height 7
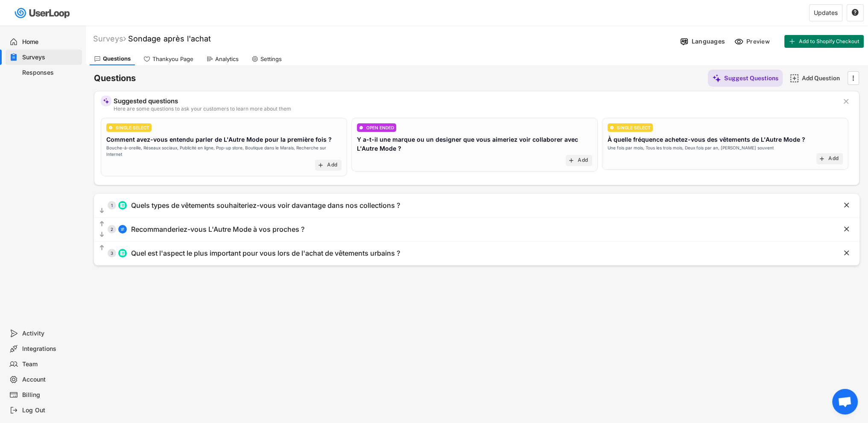
click at [34, 42] on div "Home" at bounding box center [50, 42] width 56 height 8
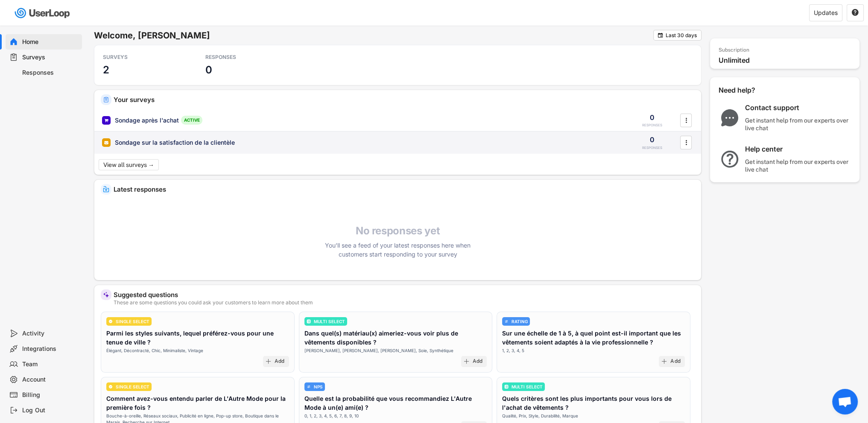
click at [255, 149] on div "Sondage sur la satisfaction de la clientèle 0 RESPONSES " at bounding box center [397, 143] width 607 height 22
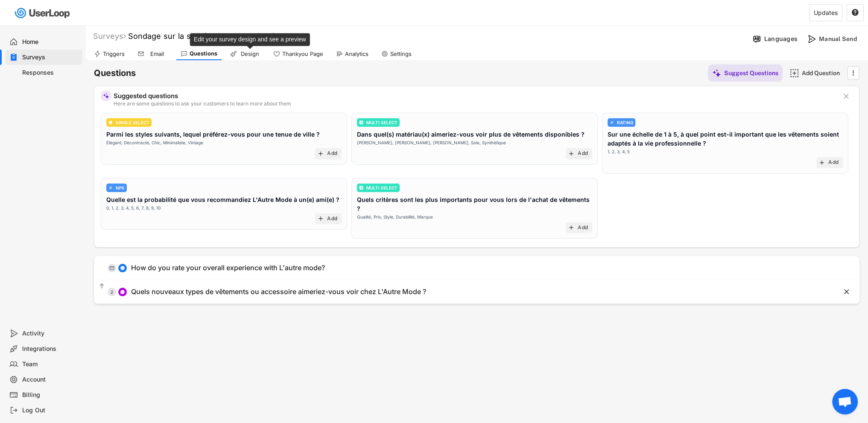
click at [248, 54] on div "Design" at bounding box center [249, 53] width 21 height 7
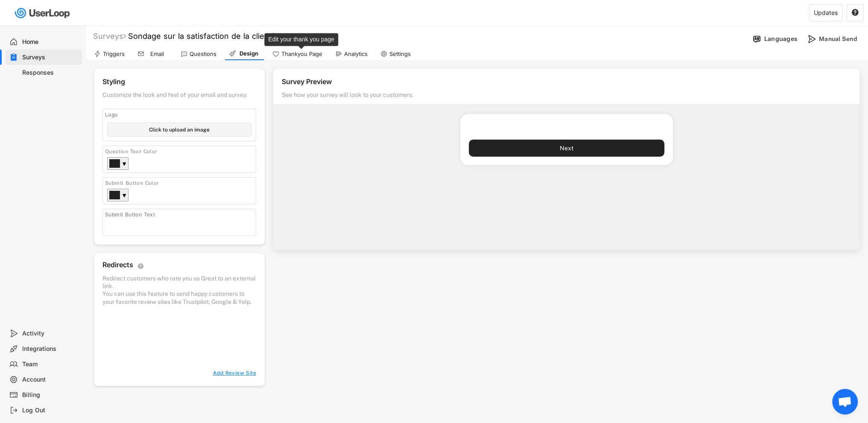
click at [309, 54] on div "Thankyou Page" at bounding box center [301, 53] width 41 height 7
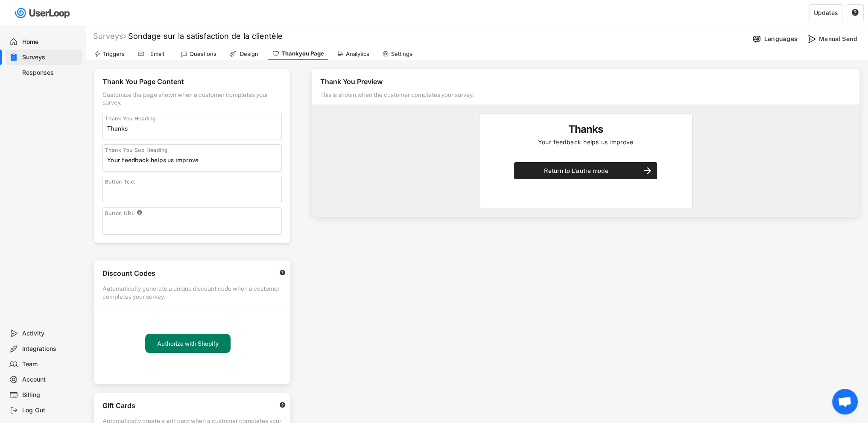
click at [48, 75] on div "Responses" at bounding box center [50, 73] width 56 height 8
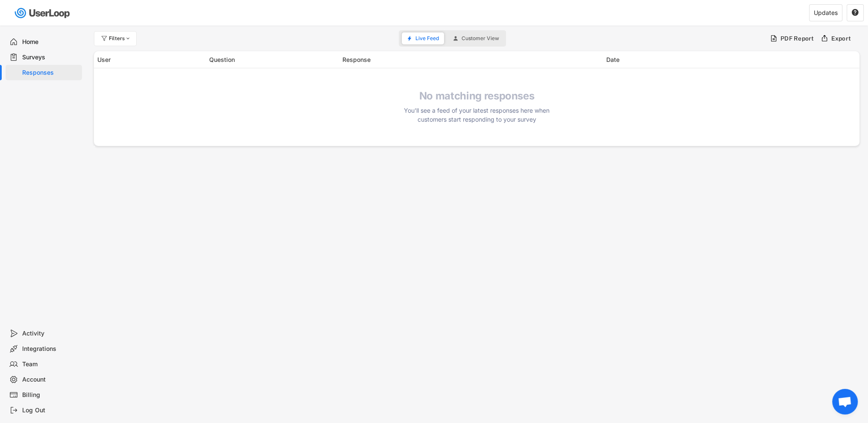
click at [38, 59] on div "Surveys" at bounding box center [50, 57] width 56 height 8
